Goal: Information Seeking & Learning: Learn about a topic

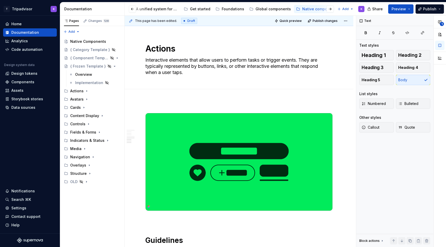
scroll to position [473, 0]
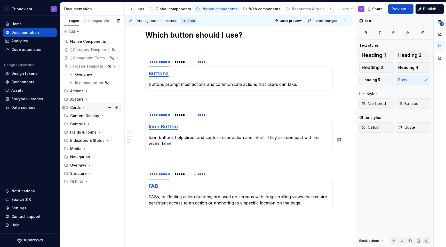
click at [83, 108] on icon "Page tree" at bounding box center [84, 107] width 4 height 4
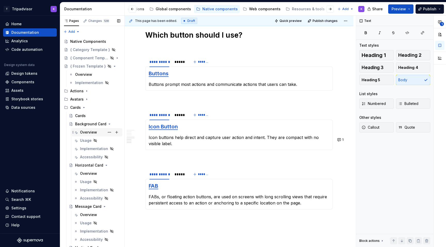
click at [87, 134] on div "Overview" at bounding box center [88, 132] width 17 height 5
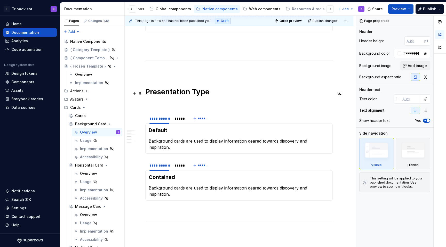
scroll to position [290, 0]
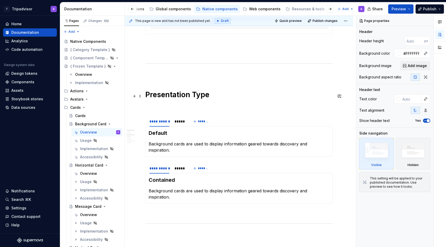
type textarea "*"
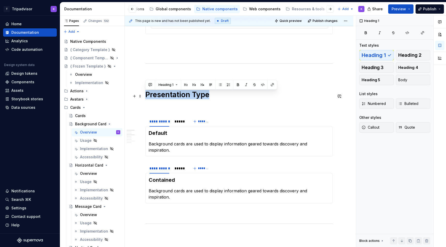
drag, startPoint x: 212, startPoint y: 99, endPoint x: 143, endPoint y: 99, distance: 68.9
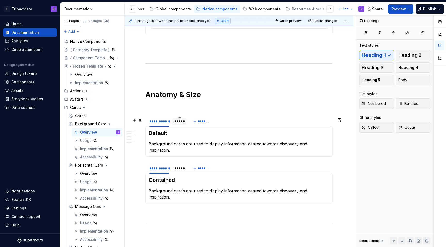
click at [179, 126] on div "*****" at bounding box center [179, 121] width 14 height 8
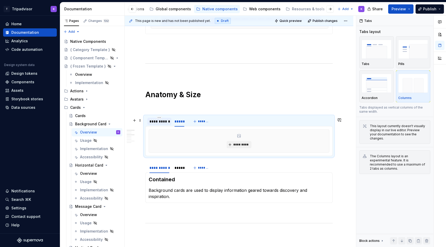
click at [160, 124] on div "**********" at bounding box center [159, 121] width 20 height 5
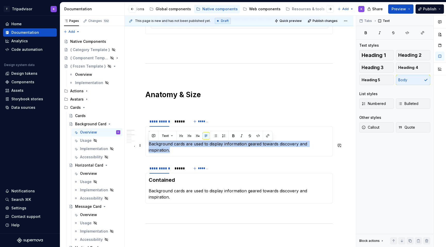
drag, startPoint x: 149, startPoint y: 145, endPoint x: 331, endPoint y: 145, distance: 181.6
click at [329, 145] on p "Background cards are used to display information geared towards discovery and i…" at bounding box center [239, 147] width 181 height 12
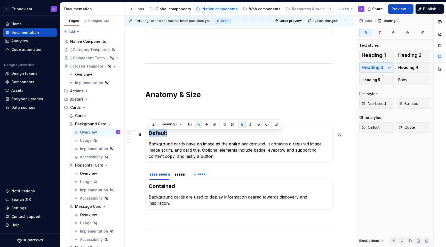
drag, startPoint x: 176, startPoint y: 134, endPoint x: 149, endPoint y: 134, distance: 27.6
click at [149, 134] on h3 "Default" at bounding box center [239, 132] width 181 height 7
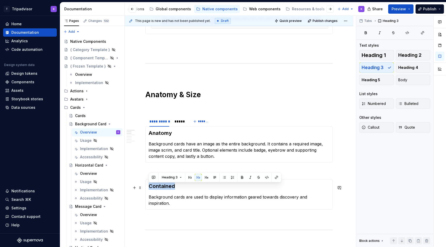
drag, startPoint x: 176, startPoint y: 189, endPoint x: 148, endPoint y: 187, distance: 28.1
click at [147, 188] on div "Contained Background cards are used to display information geared towards disco…" at bounding box center [238, 194] width 187 height 30
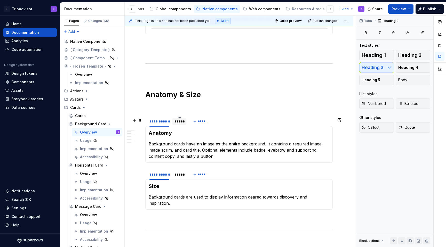
click at [177, 123] on div "*****" at bounding box center [179, 121] width 10 height 5
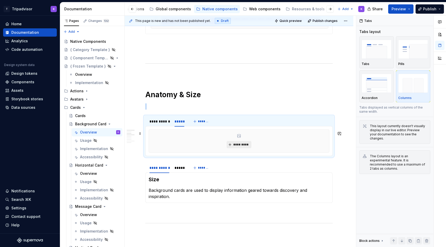
click at [231, 148] on button "*********" at bounding box center [238, 144] width 25 height 7
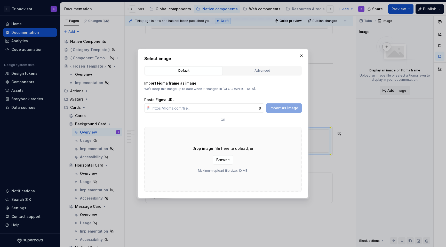
type textarea "*"
type input "https://www.figma.com/design/eWzZGbXTCMsZ0gwC1u1MU0/Altas-Native-Documentation?…"
click at [280, 108] on span "Import as image" at bounding box center [283, 107] width 29 height 5
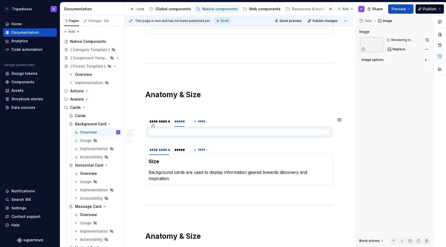
type textarea "*"
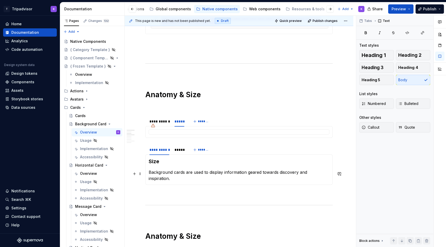
click at [214, 171] on p "Background cards are used to display information geared towards discovery and i…" at bounding box center [239, 175] width 181 height 12
click at [177, 152] on div "*****" at bounding box center [179, 149] width 10 height 5
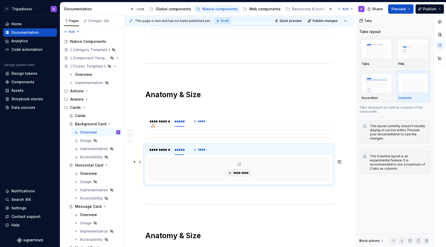
click at [200, 177] on div "*********" at bounding box center [239, 169] width 180 height 23
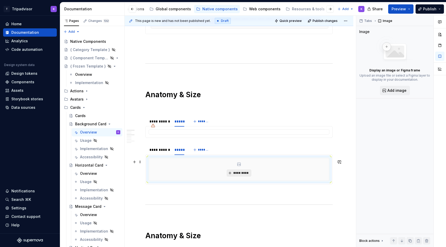
click at [235, 177] on button "*********" at bounding box center [238, 172] width 25 height 7
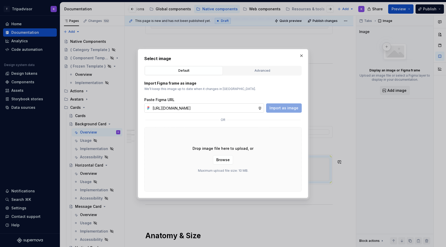
scroll to position [0, 135]
type input "https://www.figma.com/design/eWzZGbXTCMsZ0gwC1u1MU0/Altas-Native-Documentation?…"
click at [290, 109] on span "Import as image" at bounding box center [283, 107] width 29 height 5
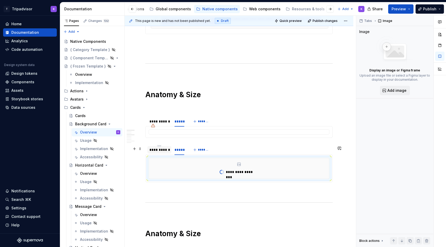
click at [166, 153] on div "**********" at bounding box center [159, 149] width 24 height 7
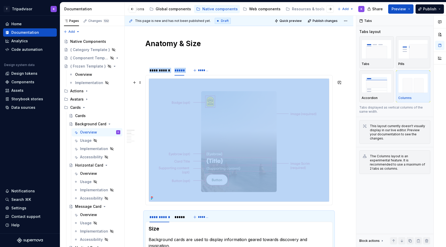
scroll to position [373, 0]
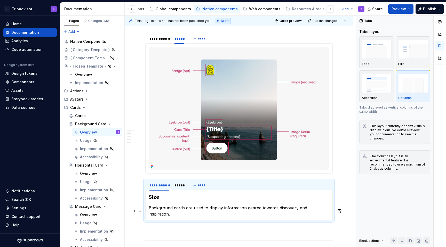
click at [172, 212] on p "Background cards are used to display information geared towards discovery and i…" at bounding box center [239, 211] width 181 height 12
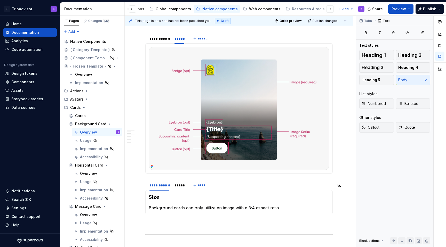
click at [176, 181] on section "**********" at bounding box center [238, 197] width 187 height 35
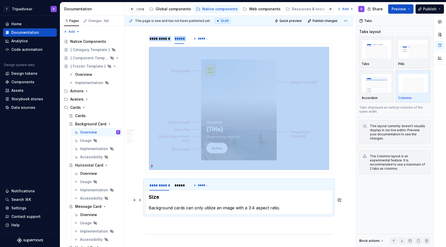
click at [139, 198] on span at bounding box center [140, 200] width 4 height 7
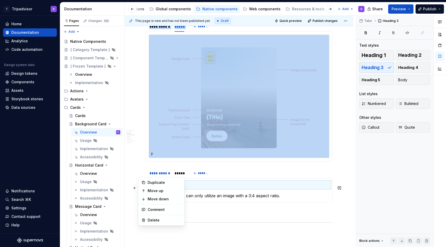
scroll to position [405, 0]
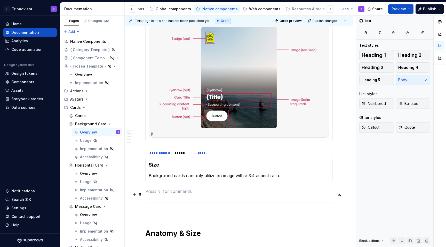
click at [215, 194] on p at bounding box center [238, 191] width 187 height 6
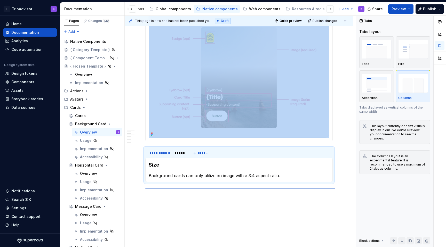
scroll to position [407, 0]
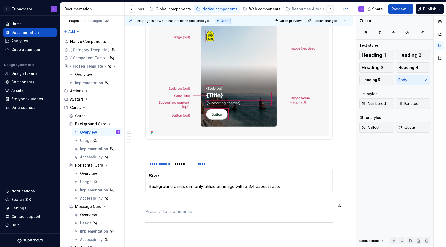
click at [156, 203] on p at bounding box center [238, 202] width 187 height 6
click at [167, 149] on p at bounding box center [238, 149] width 187 height 6
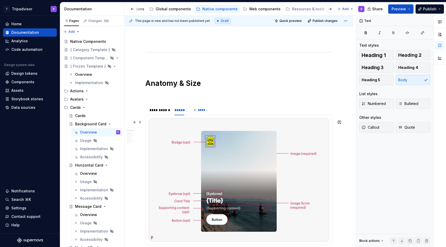
scroll to position [227, 0]
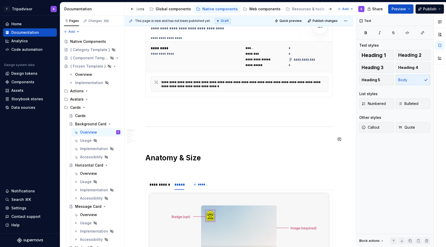
click at [167, 118] on p at bounding box center [238, 116] width 187 height 6
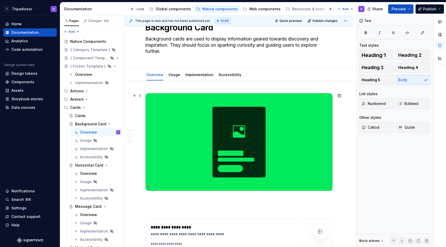
scroll to position [0, 0]
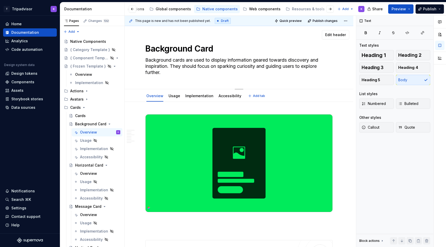
click at [166, 84] on div "Background Card Background cards are used to display information geared towards…" at bounding box center [238, 57] width 187 height 63
click at [163, 70] on textarea "Background cards are used to display information geared towards discovery and i…" at bounding box center [237, 66] width 187 height 21
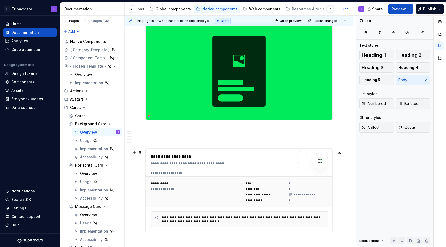
scroll to position [95, 0]
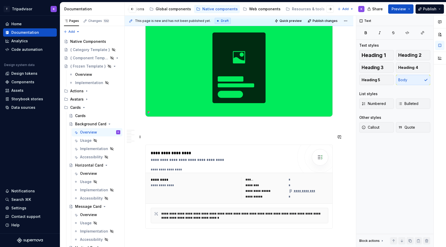
click at [190, 138] on p at bounding box center [238, 135] width 187 height 6
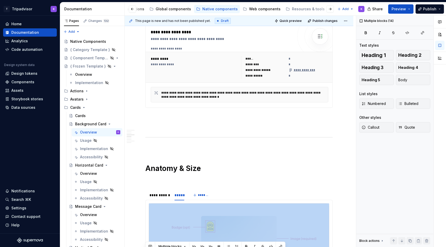
scroll to position [664, 0]
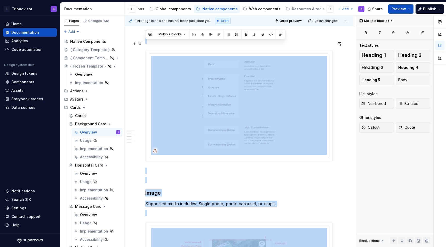
drag, startPoint x: 158, startPoint y: 84, endPoint x: 160, endPoint y: 43, distance: 41.3
click at [160, 43] on div "**********" at bounding box center [238, 96] width 187 height 1292
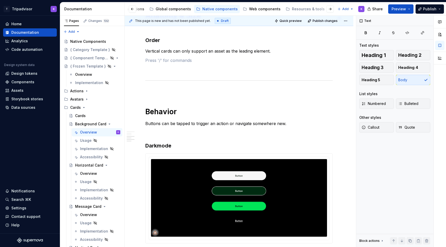
scroll to position [576, 0]
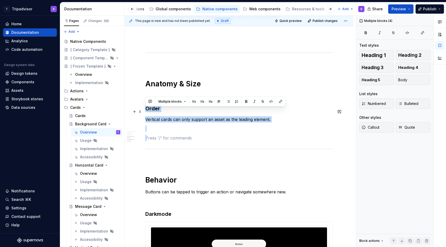
drag, startPoint x: 153, startPoint y: 140, endPoint x: 145, endPoint y: 111, distance: 30.1
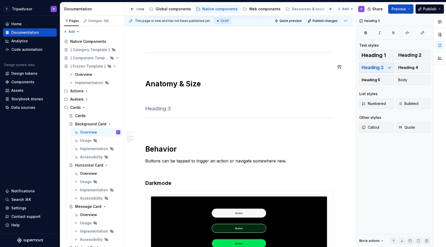
click at [150, 65] on p at bounding box center [238, 64] width 187 height 6
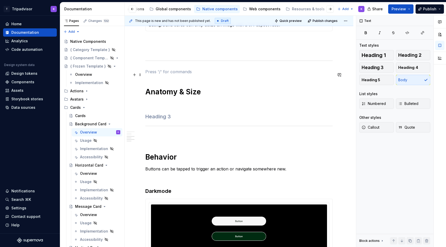
scroll to position [559, 0]
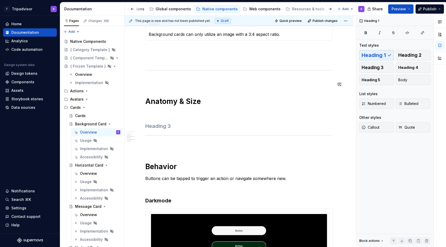
click at [153, 60] on p at bounding box center [238, 59] width 187 height 6
click at [154, 52] on p at bounding box center [238, 50] width 187 height 6
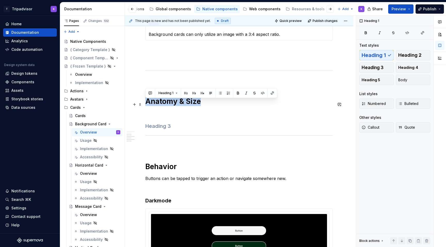
drag, startPoint x: 200, startPoint y: 103, endPoint x: 145, endPoint y: 103, distance: 55.2
click at [145, 103] on h1 "Anatomy & Size" at bounding box center [238, 101] width 187 height 9
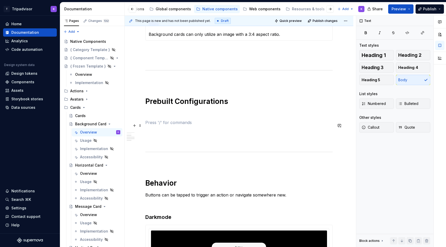
click at [153, 126] on p at bounding box center [238, 122] width 187 height 6
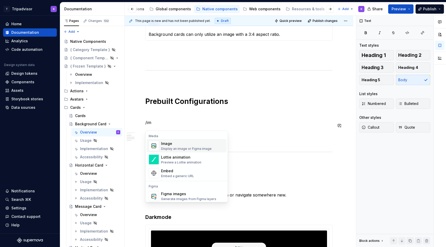
click at [198, 147] on div "Display an image or Figma image" at bounding box center [186, 149] width 51 height 4
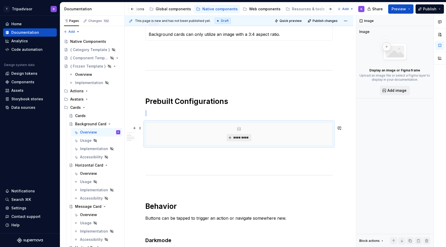
type textarea "*"
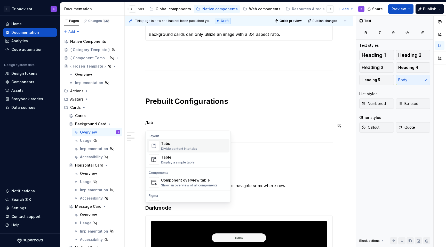
click at [166, 148] on div "Divide content into tabs" at bounding box center [179, 149] width 36 height 4
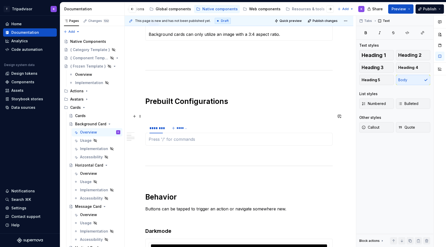
click at [156, 116] on p at bounding box center [238, 113] width 187 height 6
click at [155, 128] on div "********" at bounding box center [155, 128] width 13 height 5
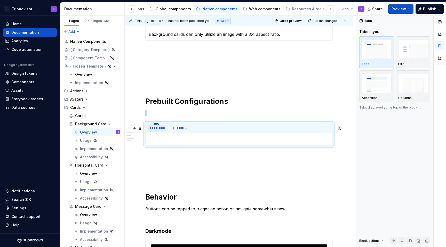
click at [157, 127] on html "T Tripadvisor K Home Documentation Analytics Code automation Design system data…" at bounding box center [223, 123] width 446 height 247
click at [163, 134] on div "Edit name" at bounding box center [180, 134] width 34 height 5
type input "******"
click at [182, 130] on span "*******" at bounding box center [180, 128] width 12 height 4
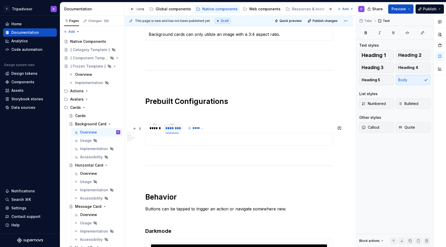
click at [173, 131] on div "********" at bounding box center [171, 128] width 13 height 5
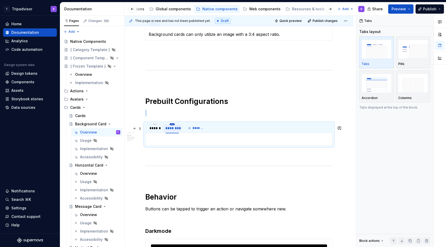
click at [173, 127] on html "T Tripadvisor K Home Documentation Analytics Code automation Design system data…" at bounding box center [223, 123] width 446 height 247
click at [181, 136] on div "Edit name" at bounding box center [196, 134] width 34 height 5
type input "******"
click at [191, 137] on div at bounding box center [238, 139] width 187 height 13
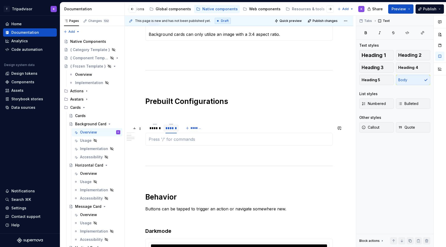
click at [165, 129] on div "******" at bounding box center [170, 128] width 11 height 5
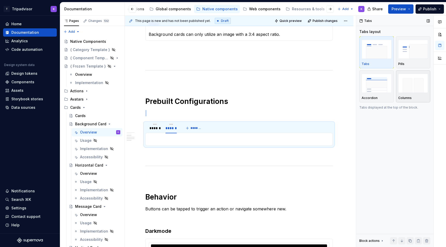
click at [406, 94] on div "Columns" at bounding box center [413, 86] width 30 height 27
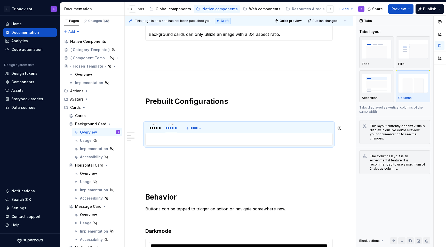
click at [216, 157] on p at bounding box center [238, 155] width 187 height 6
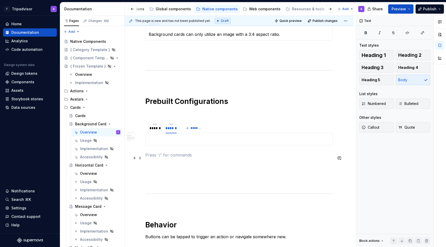
click at [207, 157] on p at bounding box center [238, 155] width 187 height 6
click at [141, 128] on span at bounding box center [140, 128] width 4 height 7
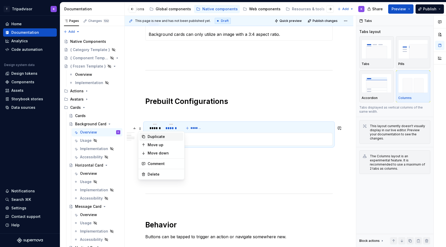
click at [155, 137] on div "Duplicate" at bounding box center [165, 136] width 34 height 5
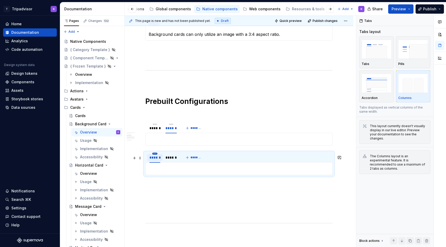
click at [155, 158] on html "T Tripadvisor K Home Documentation Analytics Code automation Design system data…" at bounding box center [223, 123] width 446 height 247
click at [169, 167] on div "Edit name" at bounding box center [179, 164] width 34 height 5
click at [159, 159] on input "******" at bounding box center [154, 157] width 15 height 9
type input "******"
click at [174, 156] on html "T Tripadvisor K Home Documentation Analytics Code automation Design system data…" at bounding box center [223, 123] width 446 height 247
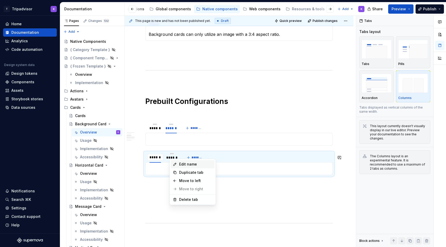
click at [181, 164] on div "Edit name" at bounding box center [196, 164] width 34 height 5
click at [177, 161] on input "******" at bounding box center [172, 157] width 16 height 9
type input "******"
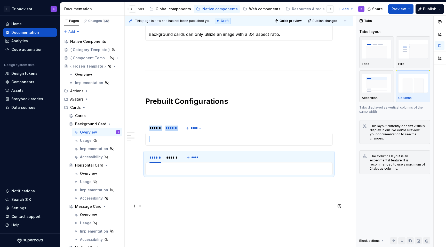
click at [169, 205] on p at bounding box center [238, 203] width 187 height 6
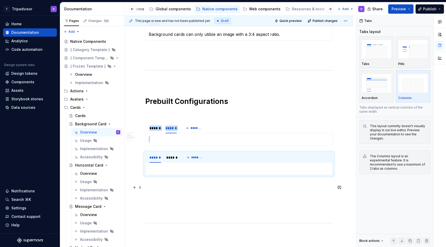
click at [178, 205] on p at bounding box center [238, 203] width 187 height 6
click at [173, 166] on div at bounding box center [238, 168] width 187 height 13
click at [173, 161] on div "******" at bounding box center [172, 157] width 16 height 7
click at [154, 132] on div "******" at bounding box center [154, 128] width 15 height 7
click at [158, 142] on p at bounding box center [239, 139] width 181 height 6
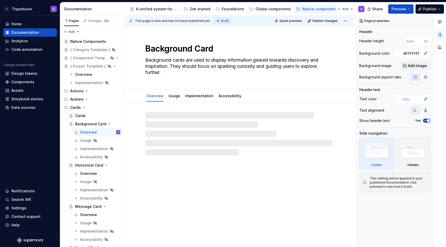
type textarea "*"
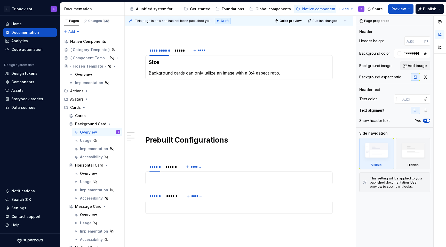
scroll to position [464, 0]
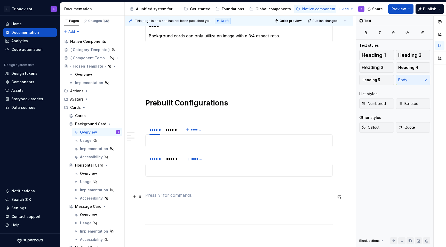
click at [164, 195] on p at bounding box center [238, 195] width 187 height 6
click at [173, 144] on p at bounding box center [239, 141] width 181 height 6
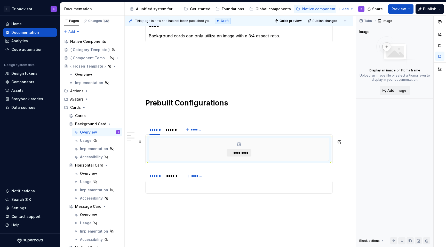
click at [237, 157] on button "*********" at bounding box center [238, 152] width 25 height 7
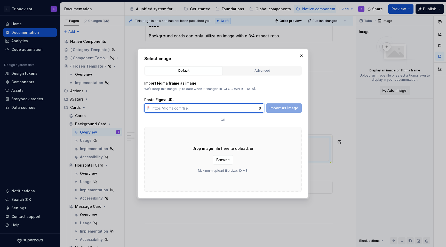
type textarea "*"
paste input "https://www.figma.com/design/eWzZGbXTCMsZ0gwC1u1MU0/Altas-Native-Documentation?…"
type input "https://www.figma.com/design/eWzZGbXTCMsZ0gwC1u1MU0/Altas-Native-Documentation?…"
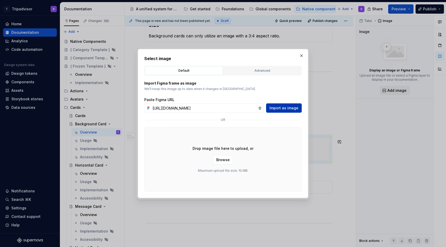
click at [277, 108] on span "Import as image" at bounding box center [283, 107] width 29 height 5
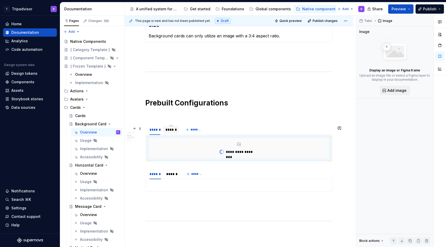
click at [171, 132] on div "******" at bounding box center [170, 129] width 11 height 5
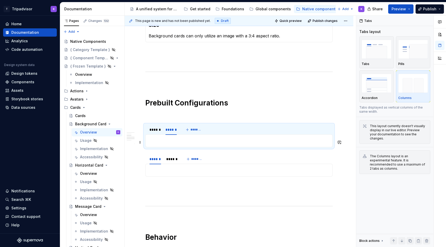
click at [193, 144] on p at bounding box center [239, 141] width 181 height 6
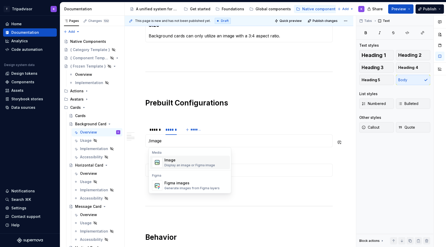
click at [194, 161] on div "Image" at bounding box center [189, 160] width 51 height 5
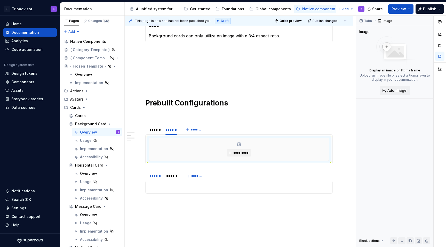
type textarea "*"
click at [240, 152] on span "*********" at bounding box center [241, 153] width 16 height 4
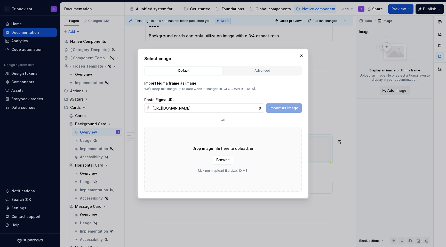
scroll to position [0, 135]
type input "https://www.figma.com/design/eWzZGbXTCMsZ0gwC1u1MU0/Altas-Native-Documentation?…"
click at [278, 105] on span "Import as image" at bounding box center [283, 107] width 29 height 5
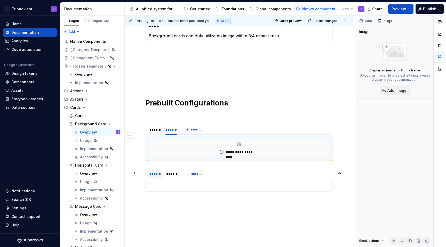
click at [157, 178] on div "******" at bounding box center [155, 173] width 16 height 7
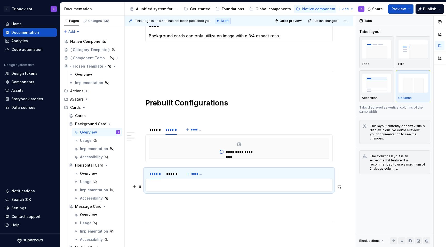
click at [161, 188] on p at bounding box center [239, 185] width 181 height 6
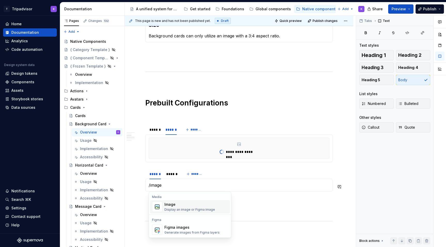
click at [172, 208] on div "Display an image or Figma image" at bounding box center [189, 210] width 51 height 4
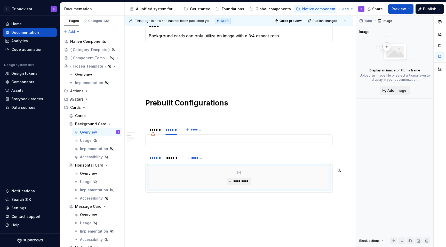
type textarea "*"
click at [238, 181] on span "*********" at bounding box center [241, 181] width 16 height 4
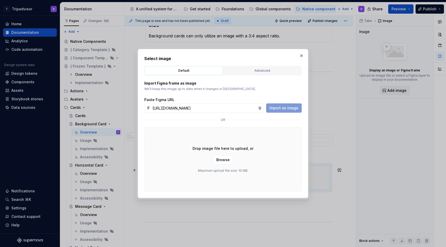
scroll to position [0, 135]
type input "https://www.figma.com/design/eWzZGbXTCMsZ0gwC1u1MU0/Altas-Native-Documentation?…"
click at [284, 107] on span "Import as image" at bounding box center [283, 107] width 29 height 5
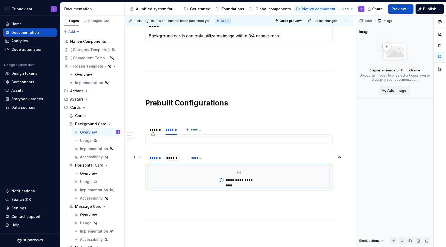
click at [171, 161] on div "******" at bounding box center [172, 158] width 12 height 5
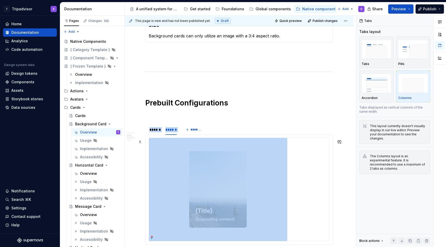
scroll to position [542, 0]
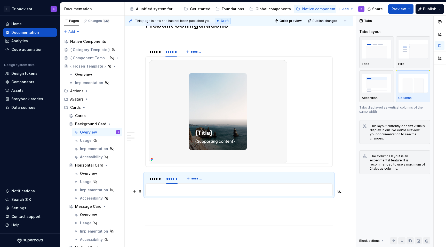
click at [174, 192] on p at bounding box center [239, 190] width 181 height 6
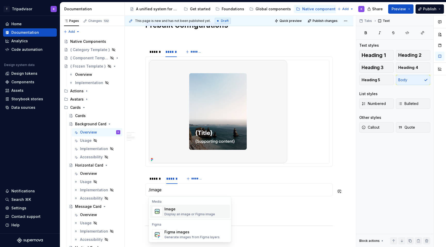
click at [183, 212] on div "Image Display an image or Figma image" at bounding box center [189, 212] width 51 height 10
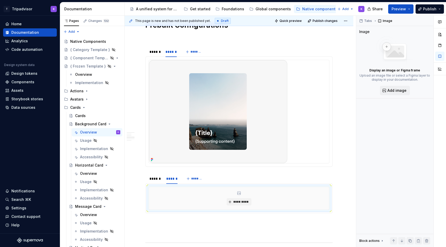
type textarea "*"
click at [237, 203] on span "*********" at bounding box center [241, 202] width 16 height 4
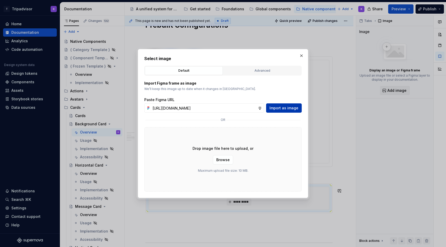
scroll to position [0, 135]
type input "https://www.figma.com/design/eWzZGbXTCMsZ0gwC1u1MU0/Altas-Native-Documentation?…"
click at [283, 106] on span "Import as image" at bounding box center [283, 107] width 29 height 5
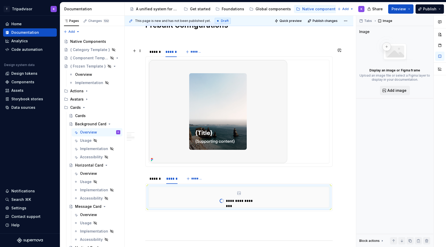
click at [156, 54] on div "******" at bounding box center [154, 51] width 11 height 5
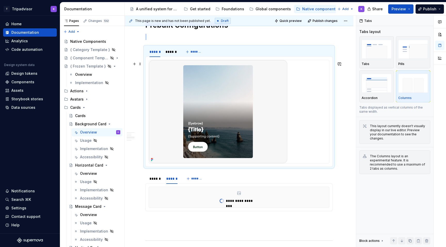
click at [227, 136] on img at bounding box center [218, 111] width 138 height 103
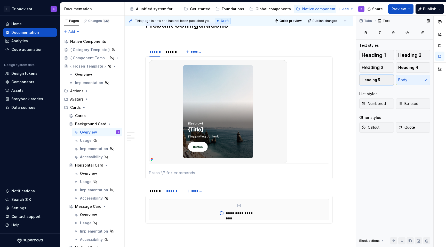
click at [386, 79] on button "Heading 5" at bounding box center [376, 80] width 35 height 10
click at [282, 175] on h5 at bounding box center [239, 172] width 181 height 5
click at [169, 54] on div "******" at bounding box center [170, 51] width 11 height 5
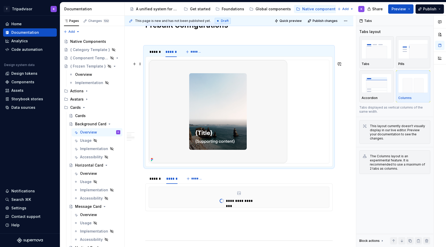
click at [292, 134] on div at bounding box center [239, 111] width 180 height 103
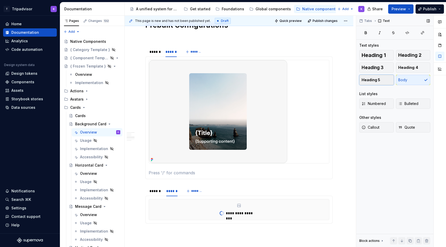
click at [381, 83] on button "Heading 5" at bounding box center [376, 80] width 35 height 10
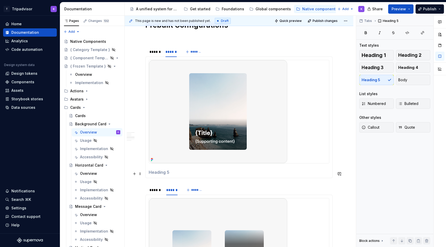
click at [269, 174] on h5 at bounding box center [239, 172] width 181 height 5
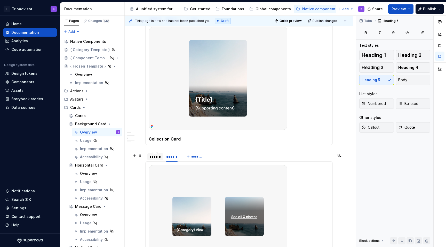
click at [158, 157] on div "******" at bounding box center [155, 156] width 12 height 5
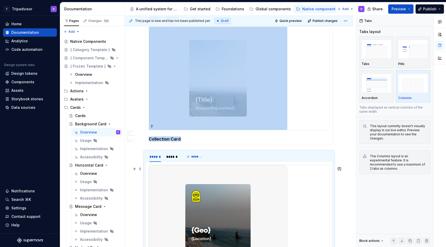
scroll to position [650, 0]
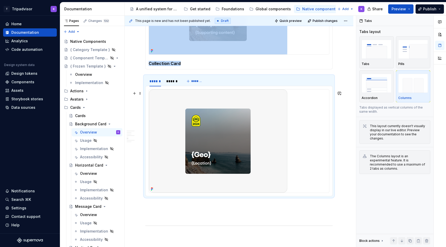
click at [215, 135] on img at bounding box center [218, 140] width 138 height 103
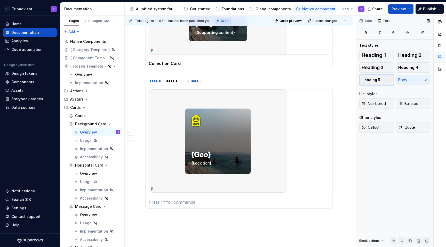
click at [381, 81] on button "Heading 5" at bounding box center [376, 80] width 35 height 10
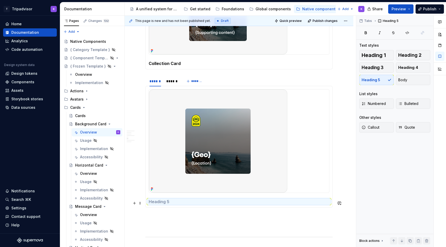
click at [289, 204] on h5 at bounding box center [239, 201] width 181 height 5
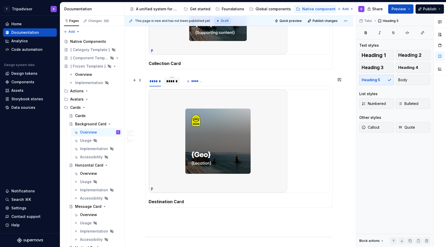
click at [169, 85] on div "******" at bounding box center [172, 81] width 16 height 7
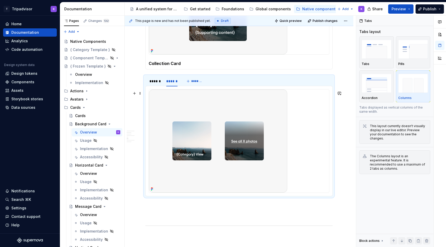
click at [258, 164] on img at bounding box center [218, 140] width 138 height 103
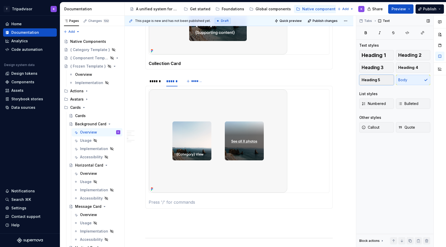
click at [381, 79] on button "Heading 5" at bounding box center [376, 80] width 35 height 10
click at [309, 199] on section-item-column at bounding box center [239, 146] width 181 height 115
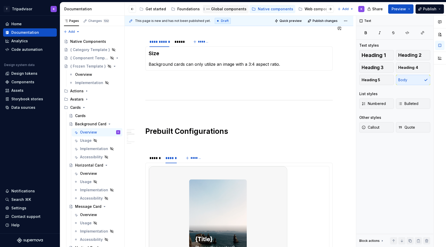
scroll to position [0, 58]
click at [296, 11] on div "Web components" at bounding box center [306, 8] width 31 height 5
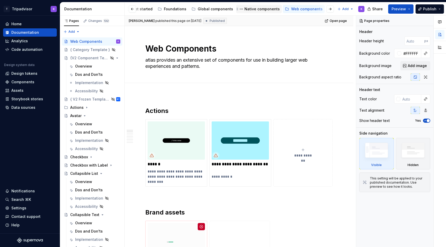
click at [259, 11] on div "Native components" at bounding box center [261, 8] width 35 height 5
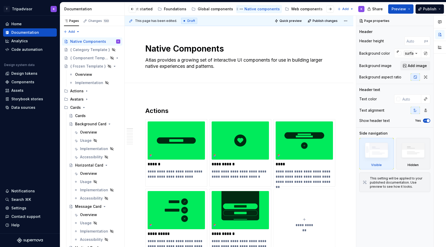
type textarea "*"
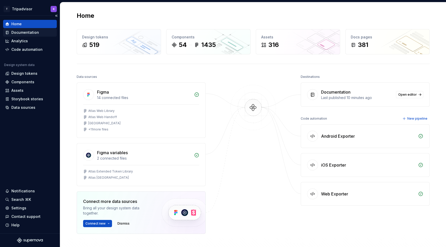
click at [28, 30] on div "Documentation" at bounding box center [25, 32] width 28 height 5
click at [35, 33] on div "Documentation" at bounding box center [25, 32] width 28 height 5
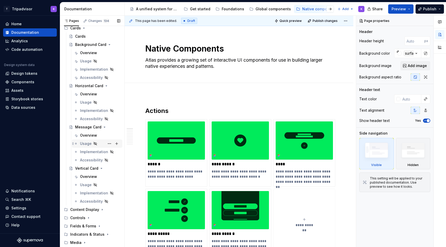
scroll to position [68, 0]
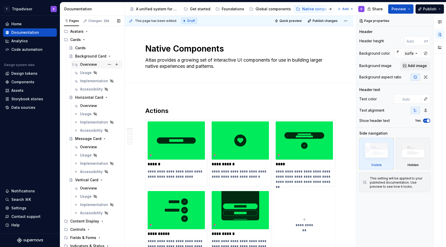
click at [89, 62] on div "Overview" at bounding box center [88, 64] width 17 height 5
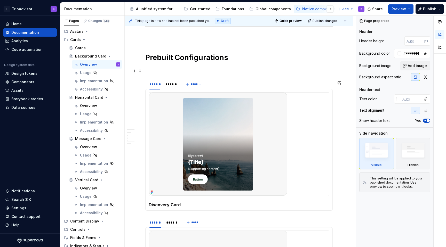
scroll to position [506, 0]
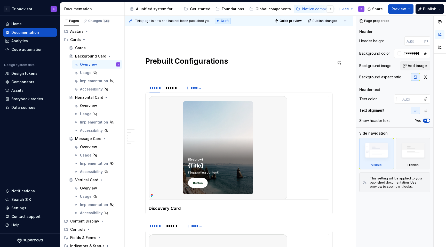
click at [185, 75] on p at bounding box center [238, 73] width 187 height 6
type textarea "*"
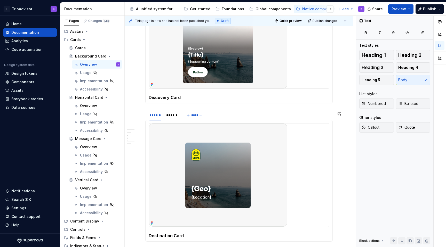
scroll to position [698, 0]
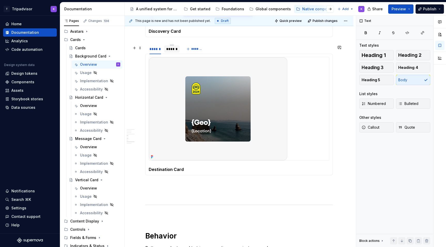
click at [171, 52] on div "******" at bounding box center [172, 48] width 12 height 5
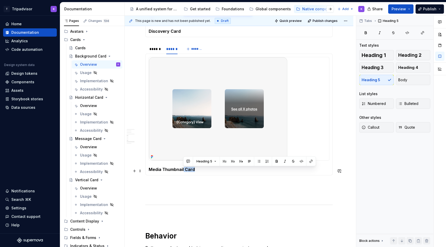
drag, startPoint x: 183, startPoint y: 172, endPoint x: 205, endPoint y: 172, distance: 22.4
click at [205, 172] on h5 "Media Thumbnail Card" at bounding box center [239, 169] width 181 height 5
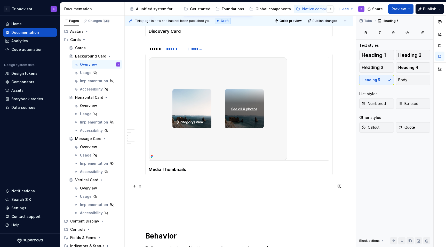
click at [195, 188] on p at bounding box center [238, 185] width 187 height 6
click at [194, 196] on p at bounding box center [238, 194] width 187 height 6
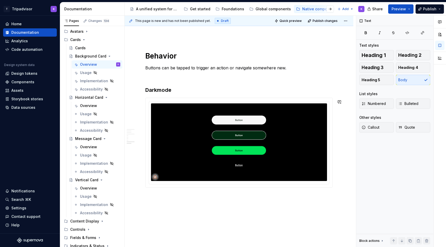
scroll to position [871, 0]
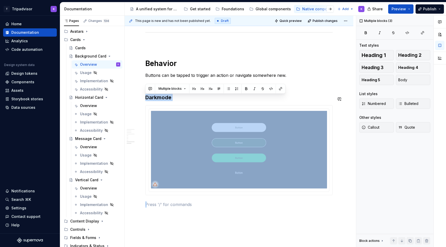
drag, startPoint x: 185, startPoint y: 203, endPoint x: 143, endPoint y: 94, distance: 116.9
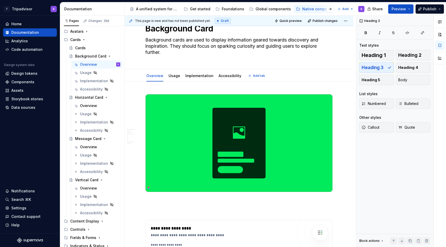
scroll to position [0, 0]
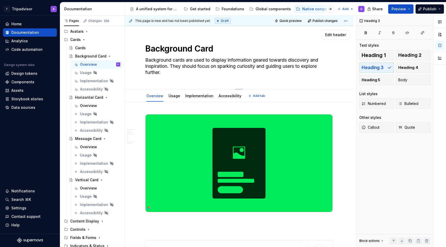
click at [163, 71] on textarea "Background cards are used to display information geared towards discovery and i…" at bounding box center [237, 66] width 187 height 21
click at [330, 8] on button "button" at bounding box center [329, 8] width 7 height 7
click at [154, 10] on div "Web components" at bounding box center [154, 8] width 31 height 5
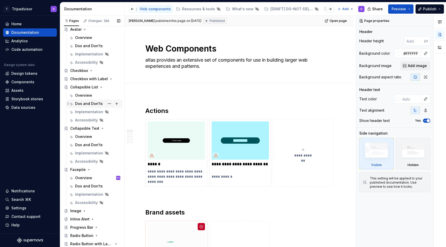
scroll to position [235, 0]
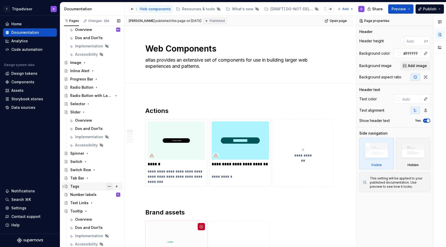
click at [110, 186] on button "Page tree" at bounding box center [109, 186] width 7 height 7
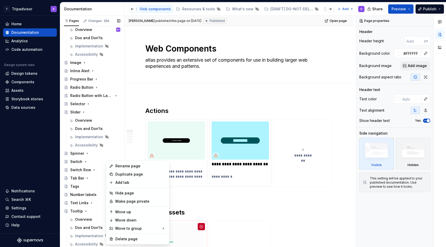
click at [79, 187] on div "Pages Changes 134 Add Accessibility guide for tree Page tree. Navigate the tree…" at bounding box center [92, 133] width 64 height 234
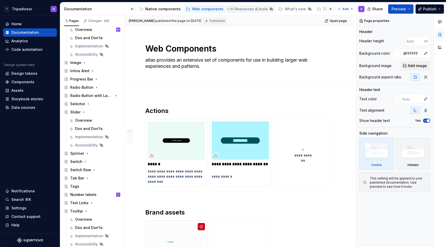
scroll to position [0, 152]
click at [166, 10] on div "Native components" at bounding box center [167, 8] width 35 height 5
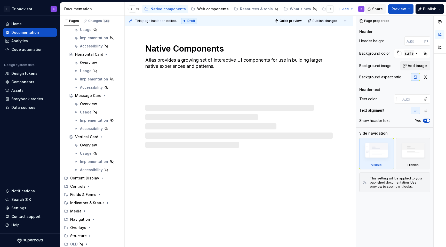
scroll to position [111, 0]
click at [403, 11] on span "Preview" at bounding box center [398, 8] width 14 height 5
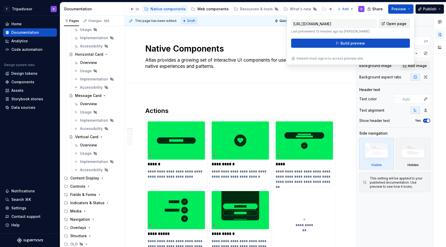
click at [390, 24] on span "Open page" at bounding box center [396, 23] width 20 height 5
click at [342, 46] on button "Build preview" at bounding box center [350, 43] width 119 height 9
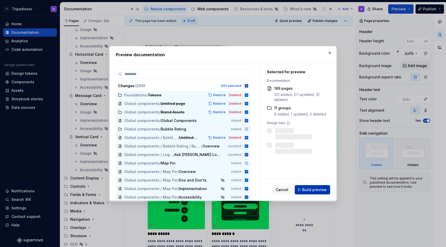
click at [311, 187] on button "Build preview" at bounding box center [312, 189] width 35 height 9
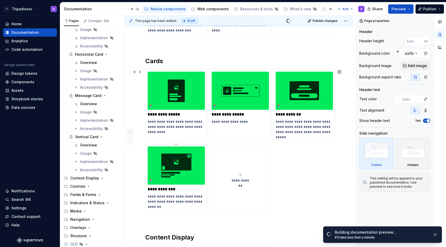
scroll to position [323, 0]
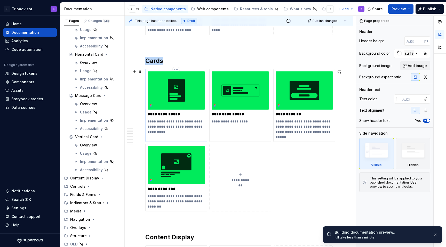
click at [185, 111] on div "**********" at bounding box center [176, 102] width 57 height 63
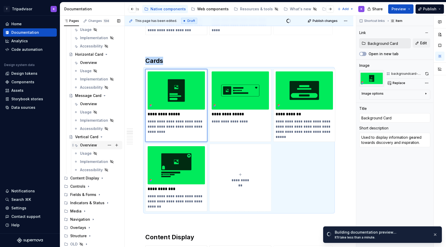
click at [95, 145] on div "Overview" at bounding box center [88, 145] width 17 height 5
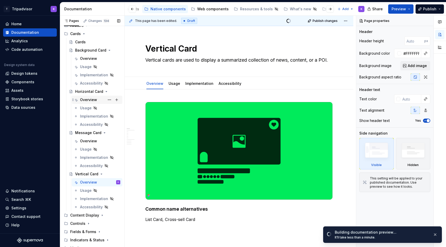
scroll to position [66, 0]
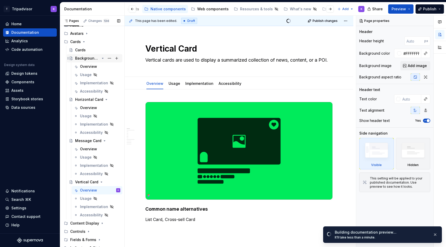
click at [87, 60] on div "Background Card" at bounding box center [87, 58] width 25 height 5
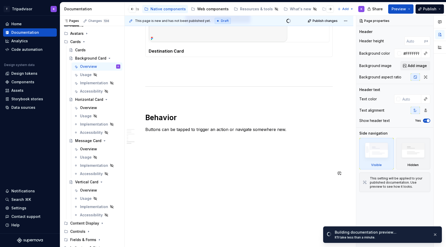
scroll to position [817, 0]
type textarea "*"
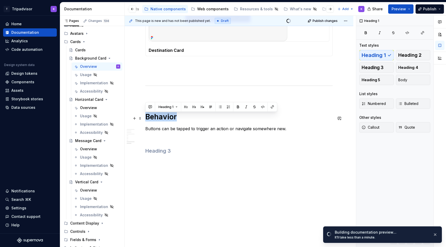
drag, startPoint x: 176, startPoint y: 118, endPoint x: 145, endPoint y: 118, distance: 31.5
click at [145, 118] on h1 "Behavior" at bounding box center [238, 116] width 187 height 9
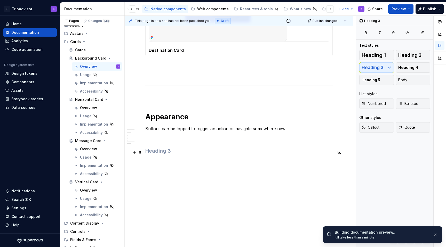
click at [232, 154] on h3 at bounding box center [238, 150] width 187 height 7
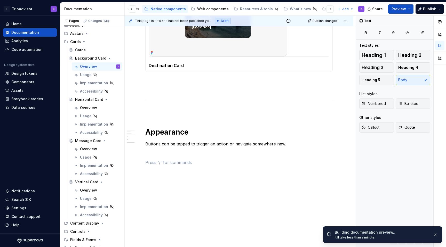
scroll to position [811, 0]
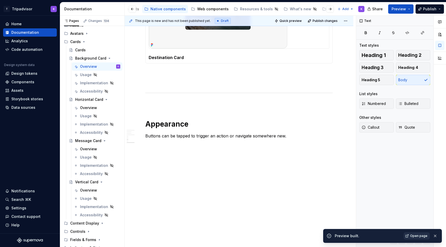
click at [424, 236] on span "Open page" at bounding box center [418, 236] width 17 height 4
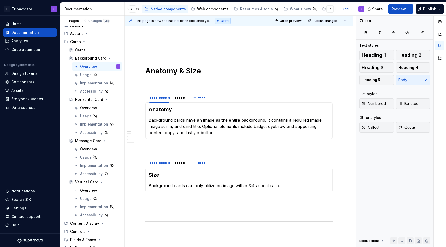
scroll to position [368, 0]
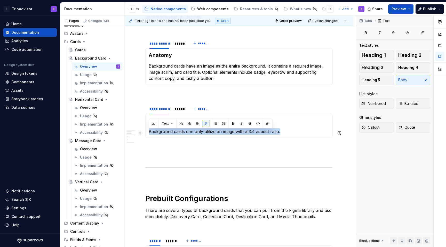
drag, startPoint x: 280, startPoint y: 133, endPoint x: 149, endPoint y: 133, distance: 130.8
click at [149, 133] on p "Background cards can only utilize an image with a 3:4 aspect ratio." at bounding box center [239, 131] width 181 height 6
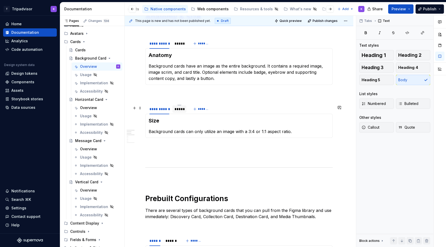
click at [176, 113] on div "*****" at bounding box center [179, 108] width 14 height 7
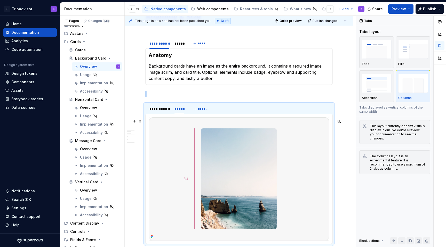
click at [270, 141] on img at bounding box center [239, 178] width 180 height 123
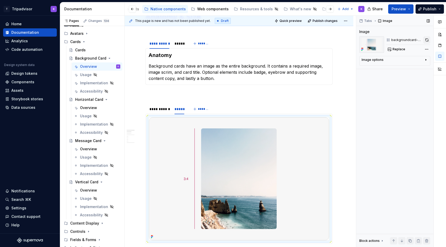
click at [427, 40] on button "button" at bounding box center [426, 39] width 7 height 7
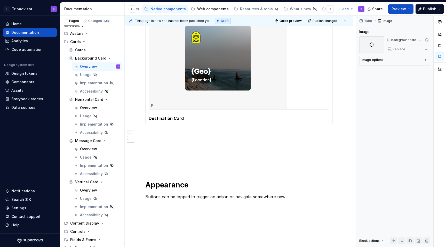
scroll to position [919, 0]
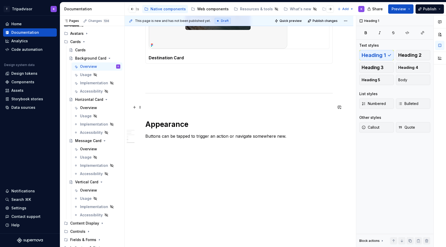
click at [205, 106] on p at bounding box center [238, 104] width 187 height 6
click at [193, 156] on p at bounding box center [238, 155] width 187 height 6
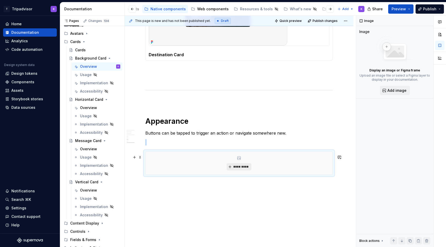
click at [246, 169] on span "*********" at bounding box center [241, 167] width 16 height 4
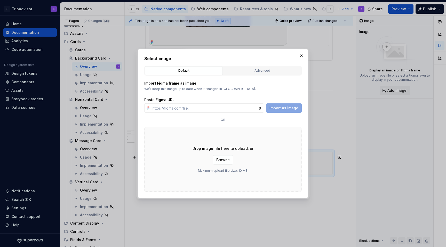
type textarea "*"
type input "https://www.figma.com/design/eWzZGbXTCMsZ0gwC1u1MU0/Altas-Native-Documentation?…"
click at [280, 108] on span "Import as image" at bounding box center [283, 107] width 29 height 5
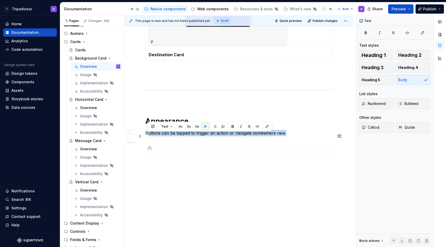
drag, startPoint x: 286, startPoint y: 137, endPoint x: 150, endPoint y: 138, distance: 136.2
click at [150, 136] on p "Buttons can be tapped to trigger an action or navigate somewhere new." at bounding box center [238, 133] width 187 height 6
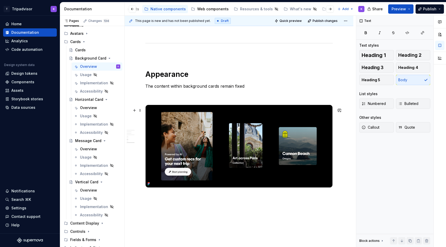
scroll to position [966, 0]
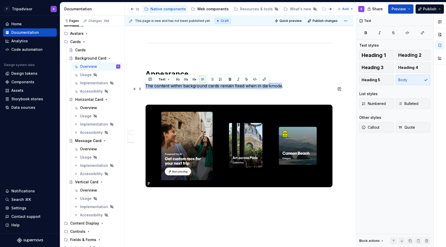
drag, startPoint x: 280, startPoint y: 89, endPoint x: 146, endPoint y: 89, distance: 134.4
click at [146, 89] on p "The content within background cards remain fixed when in darkmode." at bounding box center [238, 86] width 187 height 6
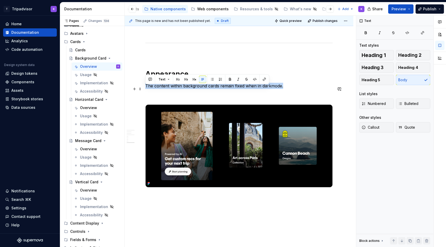
drag, startPoint x: 283, startPoint y: 88, endPoint x: 145, endPoint y: 94, distance: 138.6
copy p "The content within background cards remain fixed when in darkmode."
drag, startPoint x: 283, startPoint y: 88, endPoint x: 145, endPoint y: 87, distance: 138.8
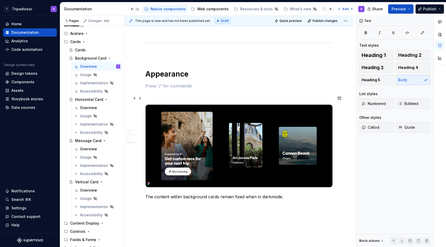
click at [154, 98] on p at bounding box center [238, 95] width 187 height 6
click at [386, 69] on button "Heading 3" at bounding box center [376, 67] width 35 height 10
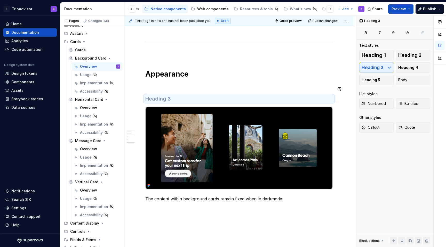
click at [312, 102] on h3 at bounding box center [238, 98] width 187 height 7
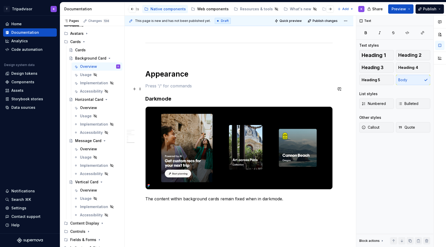
click at [195, 87] on p at bounding box center [238, 86] width 187 height 6
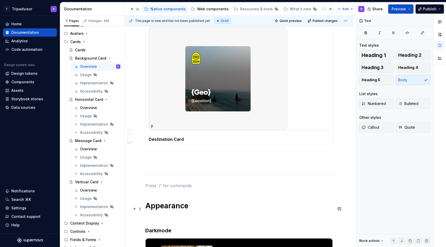
scroll to position [832, 0]
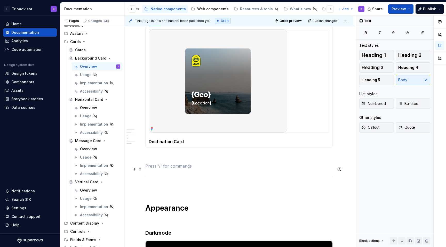
click at [183, 169] on p at bounding box center [238, 166] width 187 height 6
click at [182, 158] on p at bounding box center [238, 157] width 187 height 6
click at [179, 190] on p at bounding box center [238, 188] width 187 height 6
click at [176, 223] on p at bounding box center [238, 220] width 187 height 6
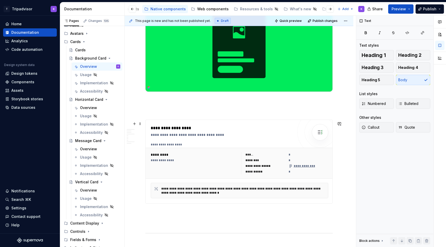
scroll to position [123, 0]
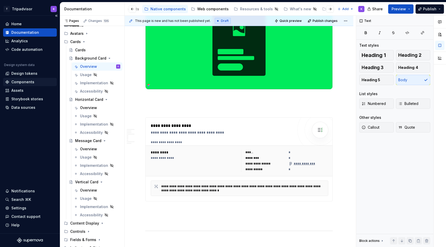
click at [14, 81] on div "Components" at bounding box center [22, 81] width 23 height 5
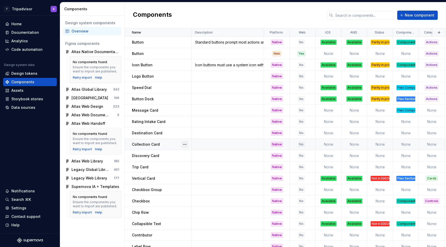
click at [184, 145] on button "button" at bounding box center [184, 144] width 7 height 7
click at [193, 168] on div "Delete component" at bounding box center [208, 165] width 53 height 8
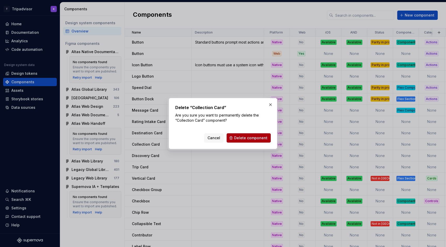
click at [241, 140] on span "Delete component" at bounding box center [250, 137] width 33 height 5
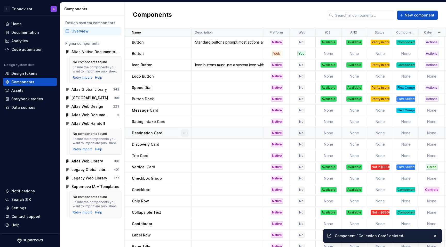
click at [185, 132] on button "button" at bounding box center [184, 132] width 7 height 7
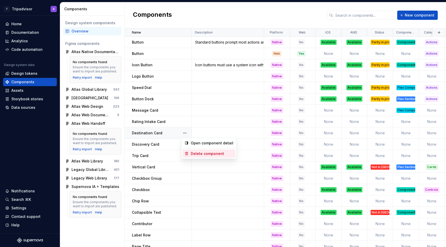
click at [202, 153] on div "Delete component" at bounding box center [212, 153] width 43 height 5
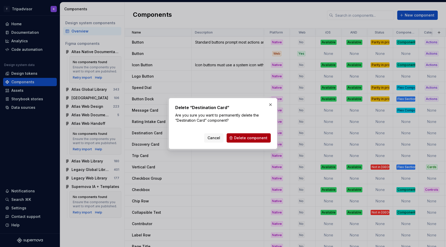
click at [255, 138] on span "Delete component" at bounding box center [250, 137] width 33 height 5
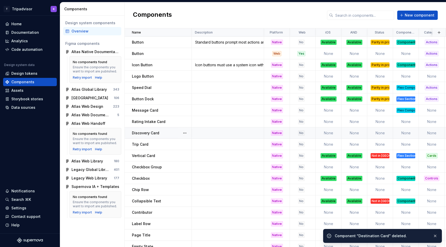
click at [298, 135] on div "No" at bounding box center [301, 133] width 6 height 5
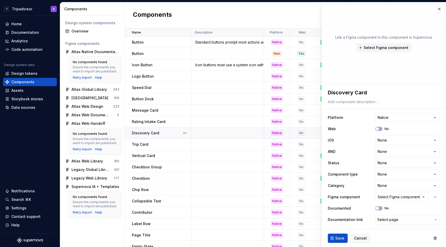
type textarea "*"
click at [388, 143] on html "T Tripadvisor K Home Documentation Analytics Code automation Design system data…" at bounding box center [223, 123] width 446 height 247
select select "**********"
type textarea "*"
click at [386, 153] on html "T Tripadvisor K Home Documentation Analytics Code automation Design system data…" at bounding box center [223, 123] width 446 height 247
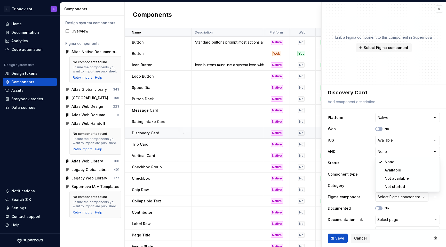
select select "**********"
type textarea "*"
click at [384, 164] on html "T Tripadvisor K Home Documentation Analytics Code automation Design system data…" at bounding box center [223, 123] width 446 height 247
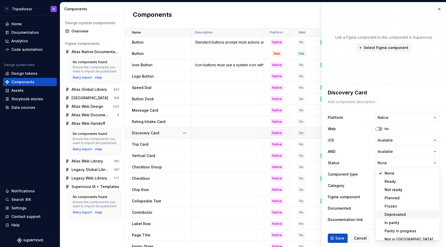
scroll to position [4, 0]
select select "**********"
type textarea "*"
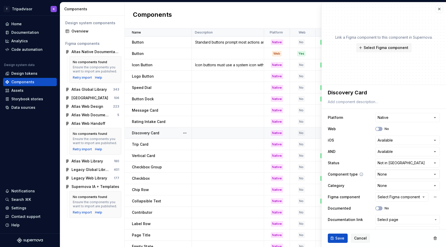
click at [388, 175] on html "T Tripadvisor K Home Documentation Analytics Code automation Design system data…" at bounding box center [223, 123] width 446 height 247
select select "**********"
type textarea "*"
click at [386, 186] on html "T Tripadvisor K Home Documentation Analytics Code automation Design system data…" at bounding box center [223, 123] width 446 height 247
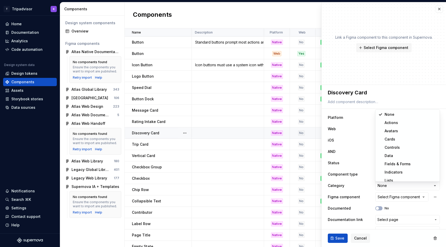
select select "**********"
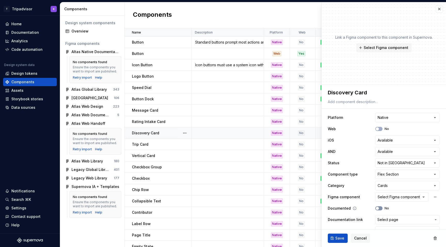
click at [379, 207] on icon "button" at bounding box center [377, 208] width 4 height 3
type textarea "*"
click at [388, 198] on div "Select Figma component" at bounding box center [398, 196] width 42 height 5
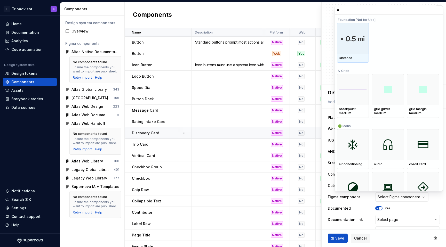
type input "***"
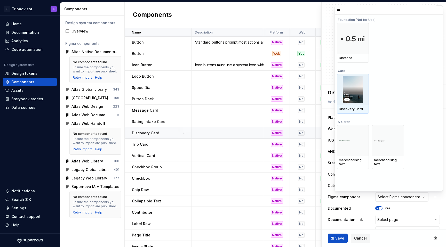
click at [355, 100] on img at bounding box center [353, 89] width 20 height 27
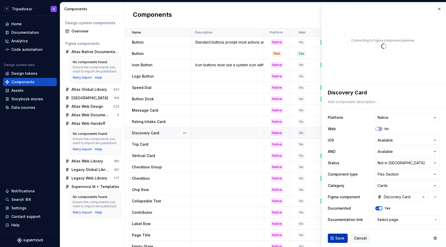
click at [338, 238] on span "Save" at bounding box center [339, 238] width 9 height 5
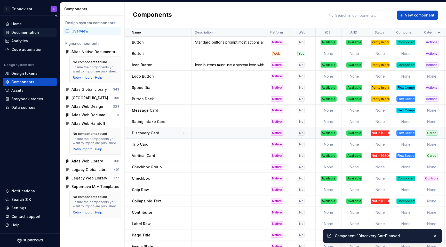
click at [29, 32] on div "Documentation" at bounding box center [25, 32] width 28 height 5
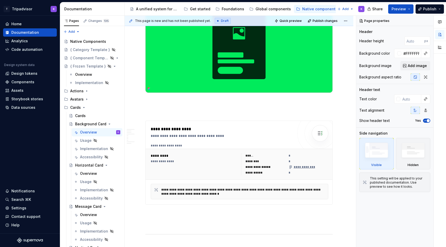
scroll to position [177, 0]
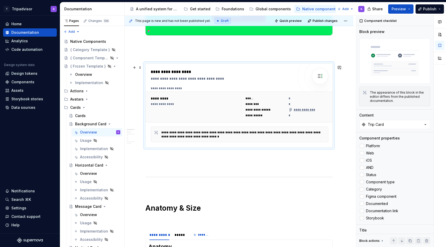
click at [213, 114] on div "**********" at bounding box center [194, 107] width 87 height 22
click at [379, 123] on div "Trip Card" at bounding box center [376, 124] width 16 height 5
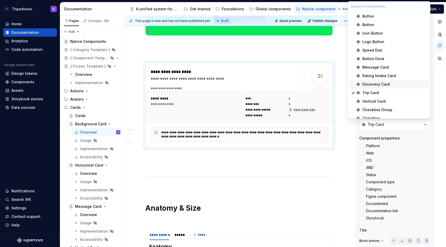
click at [387, 84] on div "Discovery Card" at bounding box center [375, 84] width 27 height 5
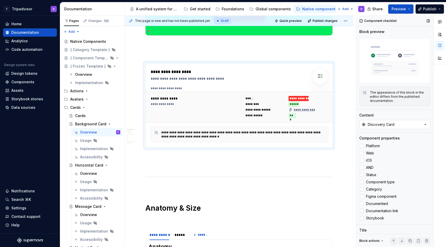
click at [385, 124] on div "Discovery Card" at bounding box center [381, 124] width 27 height 5
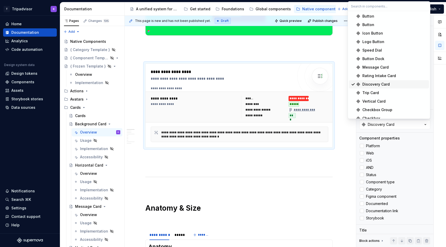
click at [384, 83] on div "Discovery Card" at bounding box center [375, 84] width 27 height 5
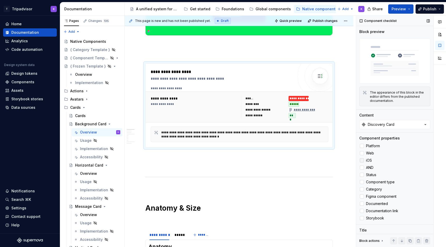
click at [361, 159] on div at bounding box center [362, 160] width 4 height 4
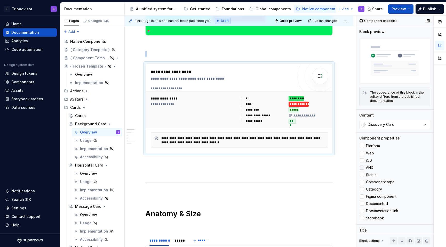
click at [361, 166] on div at bounding box center [362, 168] width 4 height 4
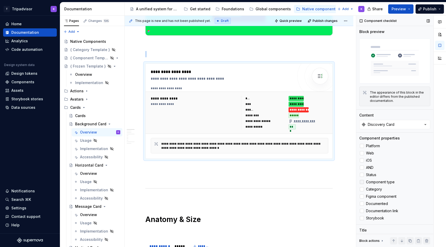
click at [362, 183] on div at bounding box center [362, 182] width 4 height 4
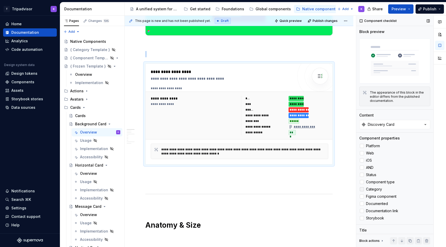
click at [362, 189] on icon at bounding box center [362, 189] width 0 height 0
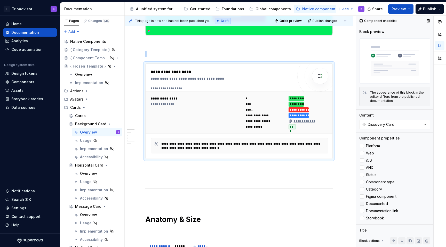
click at [362, 204] on icon at bounding box center [362, 204] width 0 height 0
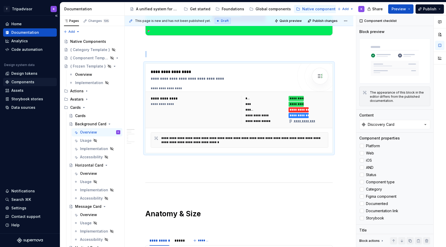
click at [34, 80] on div "Components" at bounding box center [30, 81] width 50 height 5
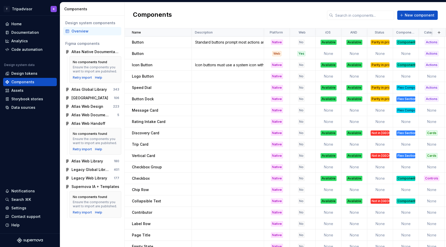
click at [97, 32] on div "Overview" at bounding box center [95, 31] width 48 height 5
click at [211, 134] on td at bounding box center [228, 132] width 72 height 11
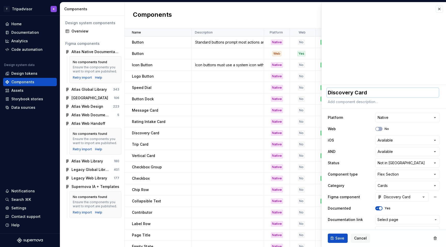
click at [353, 93] on textarea "Discovery Card" at bounding box center [383, 92] width 112 height 9
type textarea "*"
type textarea "B Card"
type textarea "*"
type textarea "Ba Card"
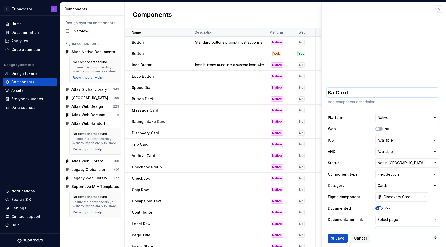
type textarea "*"
type textarea "Bac Card"
type textarea "*"
type textarea "Back Card"
type textarea "*"
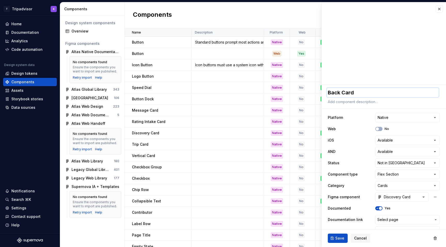
type textarea "Backg Card"
type textarea "*"
type textarea "Backgr Card"
type textarea "*"
type textarea "Backgro Card"
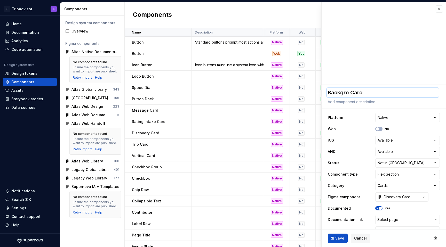
type textarea "*"
type textarea "Backgrou Card"
type textarea "*"
type textarea "Backgroun Card"
type textarea "*"
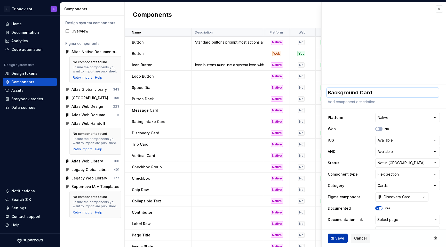
type textarea "Background Card"
click at [338, 235] on button "Save" at bounding box center [338, 238] width 20 height 9
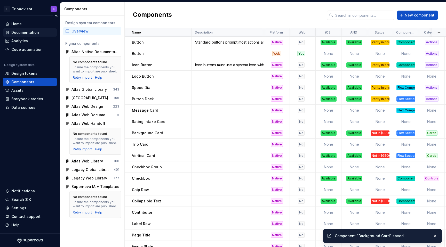
click at [30, 33] on div "Documentation" at bounding box center [25, 32] width 28 height 5
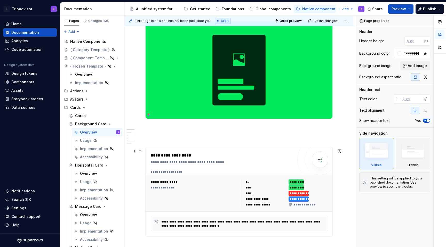
scroll to position [187, 0]
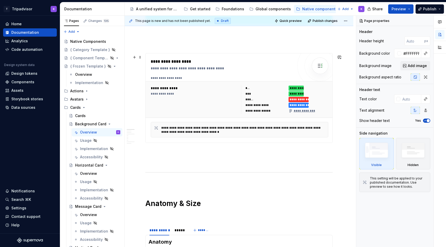
click at [212, 94] on div "**********" at bounding box center [195, 94] width 88 height 4
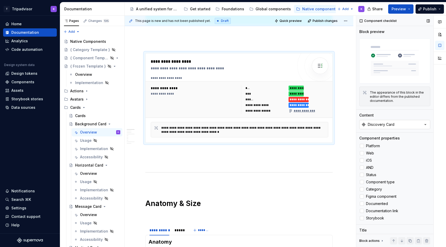
click at [395, 120] on button "Discovery Card" at bounding box center [394, 124] width 71 height 9
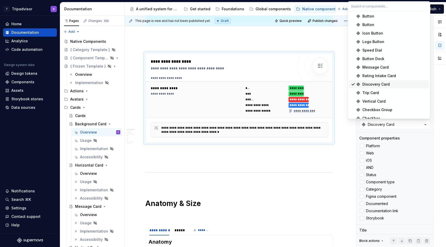
click at [379, 84] on div "Discovery Card" at bounding box center [375, 84] width 27 height 5
type textarea "*"
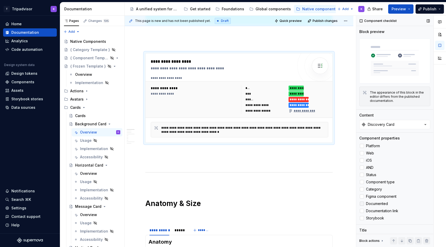
scroll to position [25, 0]
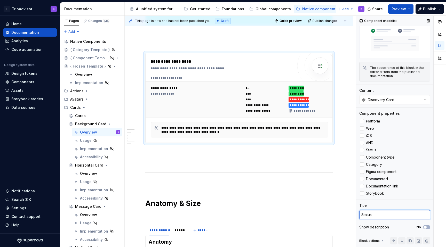
click at [385, 218] on textarea "Status" at bounding box center [394, 214] width 71 height 9
type textarea "C"
type textarea "*"
type textarea "Co"
type textarea "*"
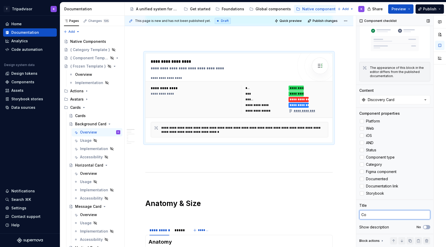
type textarea "Com"
type textarea "*"
type textarea "Comp"
type textarea "*"
type textarea "Compo"
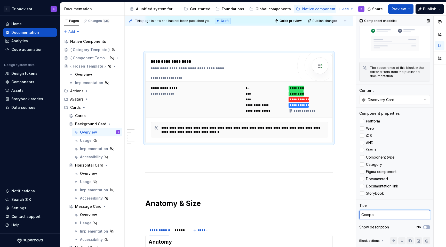
type textarea "*"
type textarea "Compon"
type textarea "*"
type textarea "Compone"
type textarea "*"
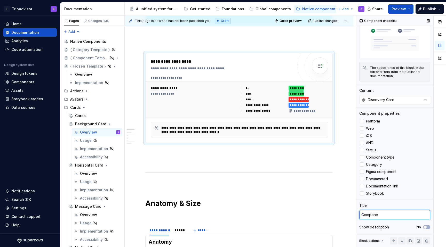
type textarea "Componen"
type textarea "*"
type textarea "Component"
type textarea "*"
type textarea "Component"
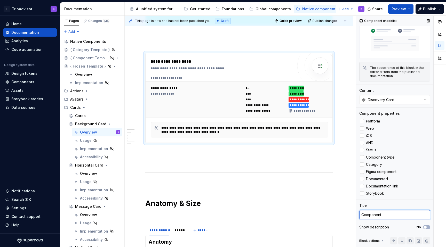
type textarea "*"
type textarea "Component c"
type textarea "*"
type textarea "Component ch"
type textarea "*"
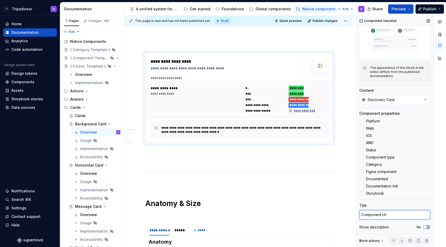
type textarea "Component che"
type textarea "*"
type textarea "Component check"
type textarea "*"
type textarea "Component checkl"
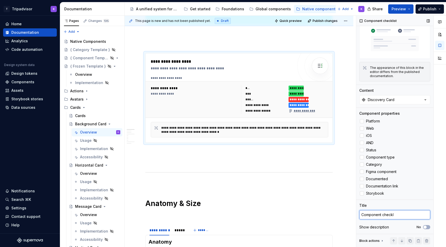
type textarea "*"
type textarea "Component checkli"
type textarea "*"
type textarea "Component checklis"
type textarea "*"
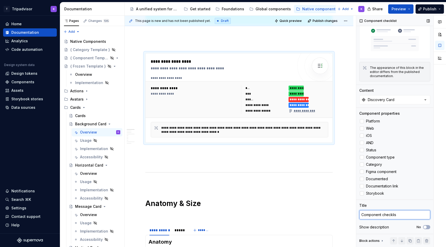
type textarea "Component checklist"
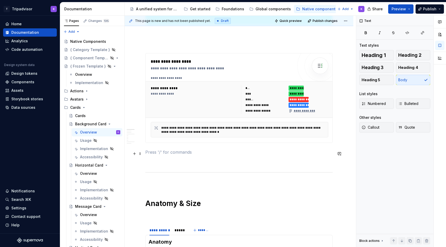
click at [244, 154] on p at bounding box center [238, 152] width 187 height 6
click at [245, 153] on p at bounding box center [238, 152] width 187 height 6
click at [244, 162] on p at bounding box center [238, 161] width 187 height 6
click at [253, 186] on p at bounding box center [238, 183] width 187 height 6
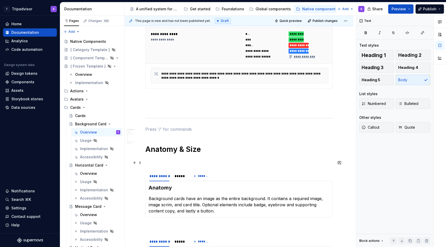
click at [247, 170] on section "**********" at bounding box center [238, 193] width 187 height 47
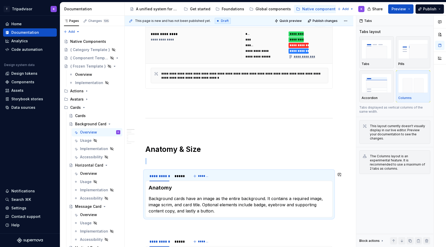
scroll to position [269, 0]
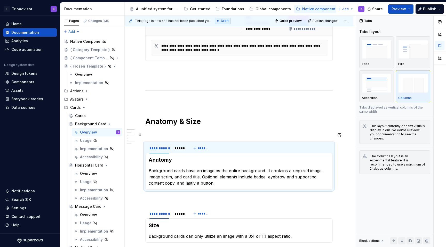
click at [252, 136] on p at bounding box center [238, 133] width 187 height 6
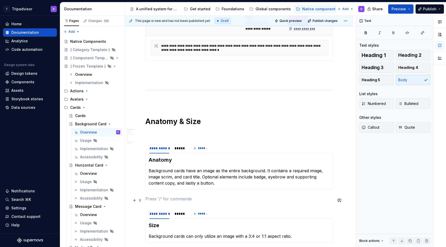
click at [218, 199] on p at bounding box center [238, 199] width 187 height 6
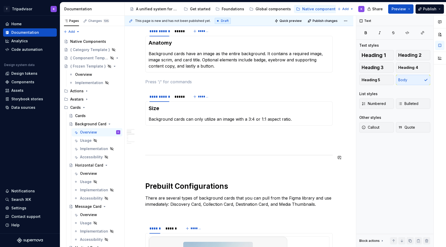
click at [221, 154] on div "**********" at bounding box center [238, 204] width 187 height 953
click at [223, 137] on p at bounding box center [238, 135] width 187 height 6
click at [221, 167] on p at bounding box center [238, 166] width 187 height 6
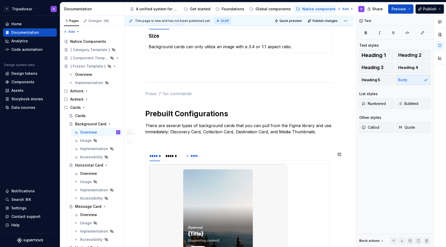
click at [226, 145] on div "**********" at bounding box center [238, 132] width 187 height 953
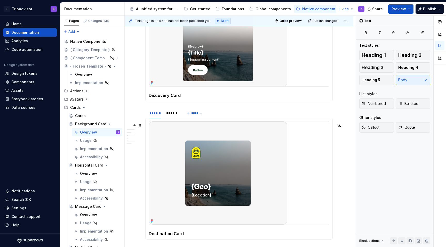
scroll to position [691, 0]
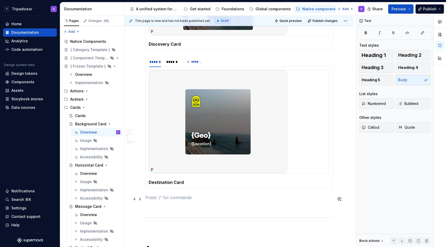
click at [209, 197] on p at bounding box center [238, 197] width 187 height 6
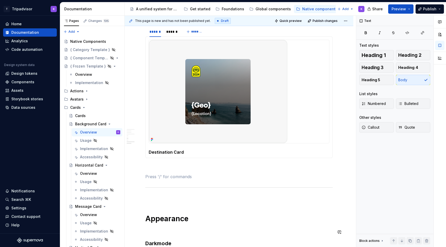
scroll to position [754, 0]
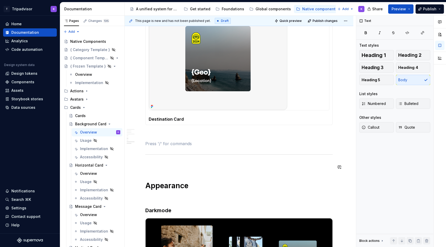
click at [210, 164] on p at bounding box center [238, 165] width 187 height 6
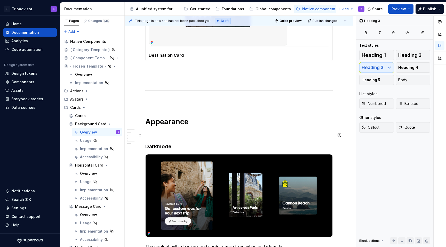
click at [217, 134] on p at bounding box center [238, 134] width 187 height 6
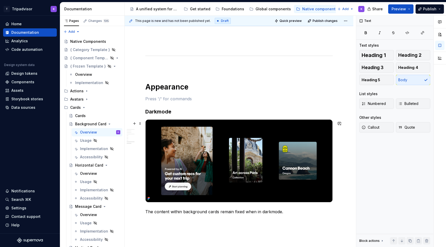
scroll to position [893, 0]
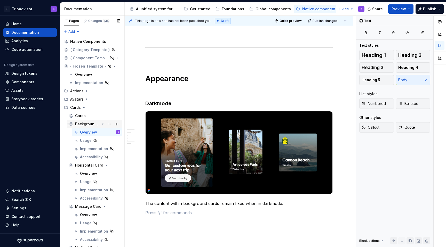
click at [103, 124] on icon "Page tree" at bounding box center [102, 124] width 1 height 1
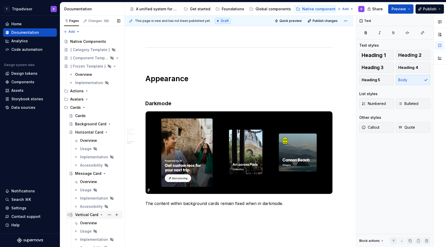
click at [101, 215] on icon "Page tree" at bounding box center [101, 215] width 1 height 1
click at [95, 184] on div "Overview" at bounding box center [88, 181] width 17 height 5
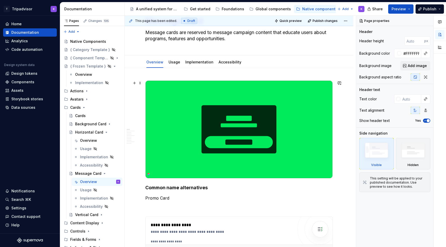
scroll to position [77, 0]
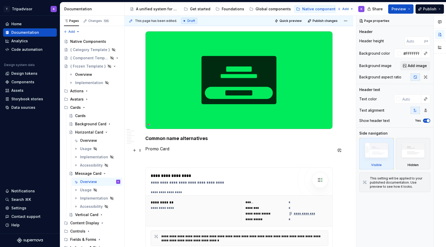
click at [179, 152] on p "Promo Card" at bounding box center [238, 149] width 187 height 6
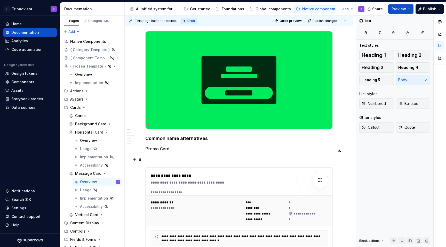
scroll to position [127, 0]
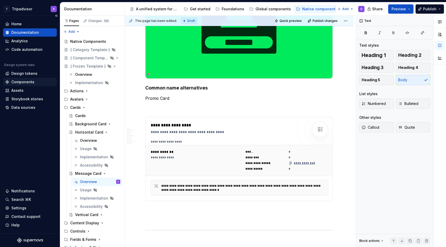
click at [31, 83] on div "Components" at bounding box center [22, 81] width 23 height 5
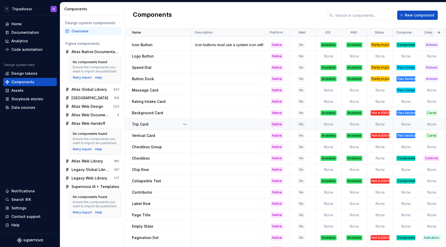
scroll to position [21, 0]
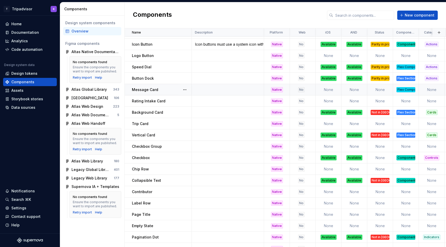
click at [161, 89] on div "Message Card" at bounding box center [161, 89] width 59 height 5
type textarea "*"
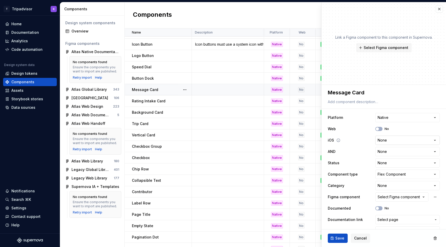
click at [395, 142] on html "T Tripadvisor K Home Documentation Analytics Code automation Design system data…" at bounding box center [223, 123] width 446 height 247
select select "**********"
type textarea "*"
click at [390, 153] on html "T Tripadvisor K Home Documentation Analytics Code automation Design system data…" at bounding box center [223, 123] width 446 height 247
select select "**********"
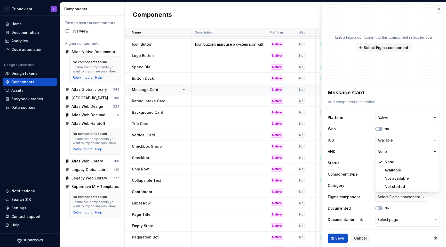
type textarea "*"
click at [388, 163] on html "T Tripadvisor K Home Documentation Analytics Code automation Design system data…" at bounding box center [223, 123] width 446 height 247
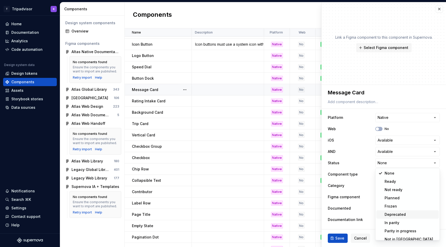
scroll to position [4, 0]
select select "**********"
type textarea "*"
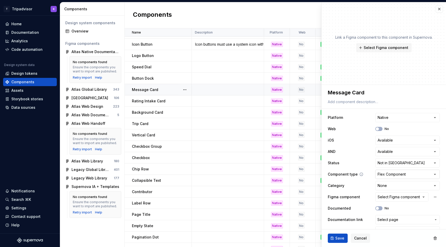
click at [391, 177] on html "T Tripadvisor K Home Documentation Analytics Code automation Design system data…" at bounding box center [223, 123] width 446 height 247
select select "**********"
type textarea "*"
click at [390, 182] on html "T Tripadvisor K Home Documentation Analytics Code automation Design system data…" at bounding box center [223, 123] width 446 height 247
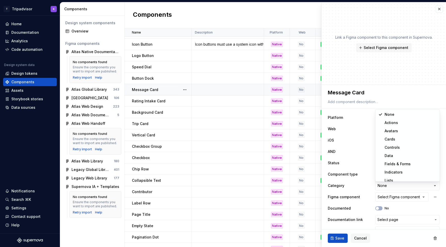
select select "**********"
type textarea "*"
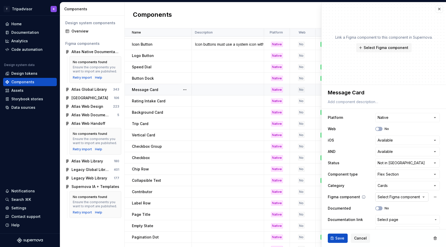
click at [379, 201] on button "Select Figma component" at bounding box center [401, 196] width 53 height 9
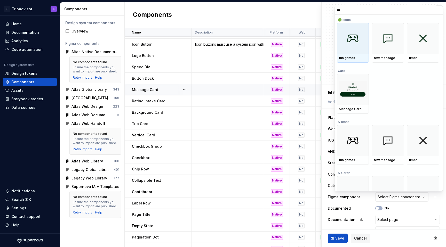
type input "****"
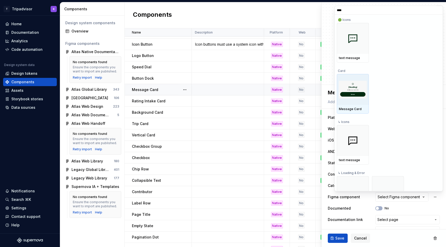
click at [351, 93] on img at bounding box center [353, 90] width 28 height 18
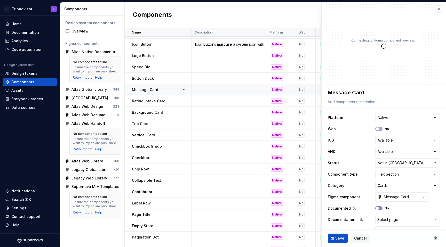
click at [378, 209] on icon "button" at bounding box center [377, 208] width 4 height 3
click at [333, 239] on button "Save" at bounding box center [338, 238] width 20 height 9
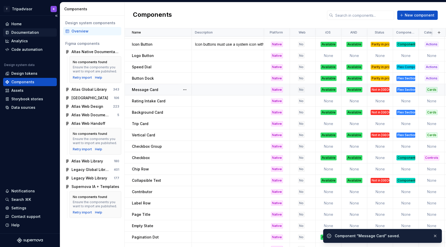
click at [33, 33] on div "Documentation" at bounding box center [25, 32] width 28 height 5
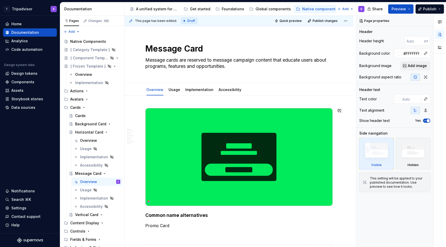
scroll to position [135, 0]
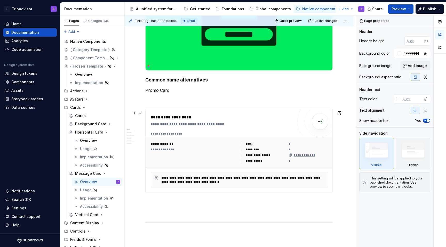
click at [266, 142] on div "**********" at bounding box center [240, 152] width 182 height 26
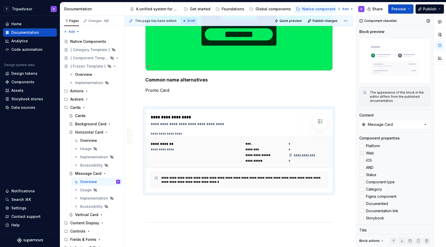
click at [362, 154] on div at bounding box center [362, 153] width 4 height 4
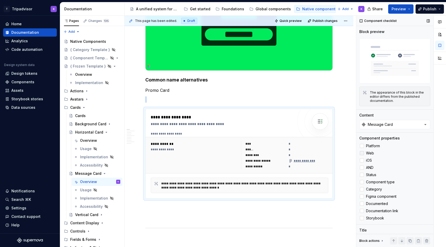
click at [362, 153] on polyline at bounding box center [362, 153] width 0 height 0
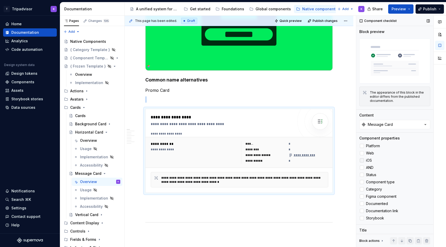
click at [362, 160] on div at bounding box center [362, 160] width 4 height 4
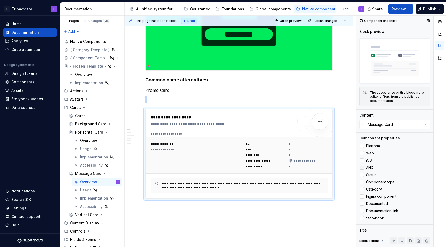
click at [362, 167] on div at bounding box center [362, 168] width 4 height 4
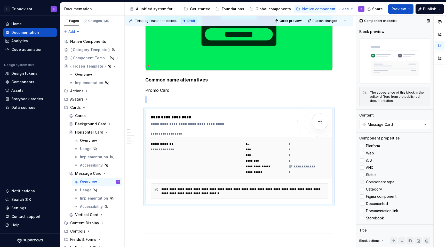
click at [362, 182] on div at bounding box center [362, 182] width 4 height 4
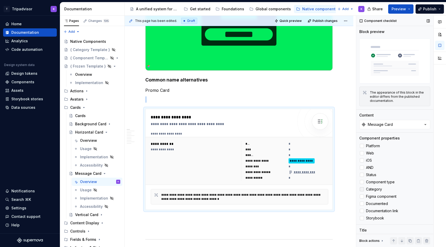
click at [362, 189] on icon at bounding box center [362, 189] width 0 height 0
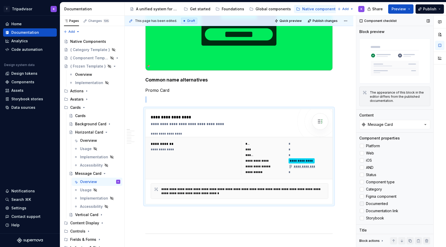
click at [361, 201] on label "Documented" at bounding box center [394, 204] width 71 height 6
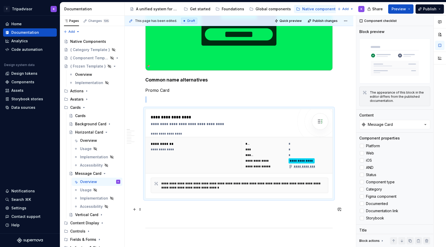
type textarea "*"
click at [316, 211] on p at bounding box center [238, 208] width 187 height 6
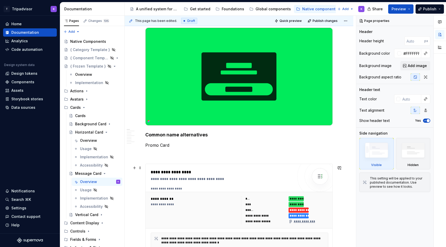
scroll to position [198, 0]
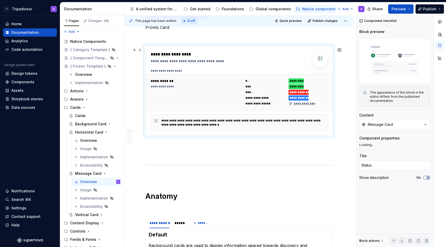
click at [296, 108] on div "**********" at bounding box center [240, 92] width 182 height 32
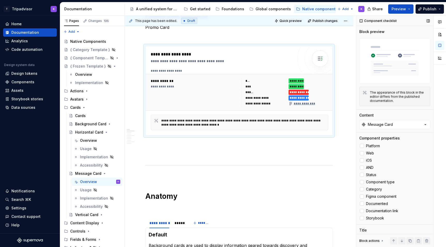
scroll to position [25, 0]
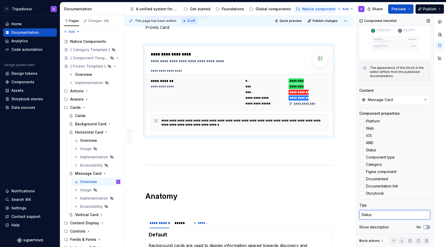
type textarea "*"
click at [381, 217] on textarea "Status" at bounding box center [394, 214] width 71 height 9
type textarea "C"
type textarea "*"
type textarea "Co"
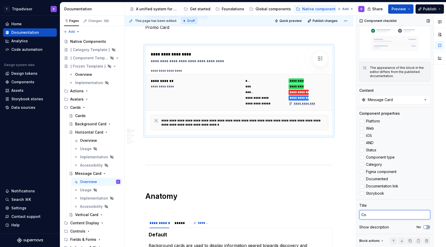
type textarea "*"
type textarea "Com"
type textarea "*"
type textarea "Comp"
type textarea "*"
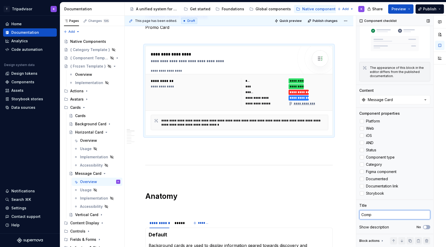
type textarea "Compo"
type textarea "*"
type textarea "Compon"
type textarea "*"
type textarea "Componen"
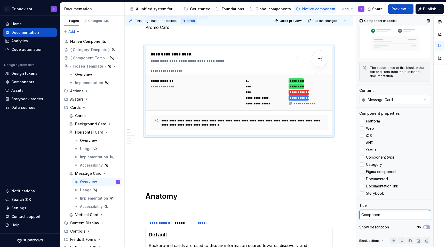
type textarea "*"
type textarea "Component"
type textarea "*"
type textarea "Component"
type textarea "*"
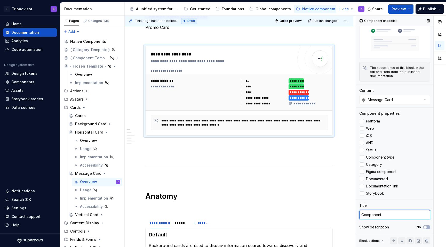
type textarea "Component c"
type textarea "*"
type textarea "Component ch"
type textarea "*"
type textarea "Component che"
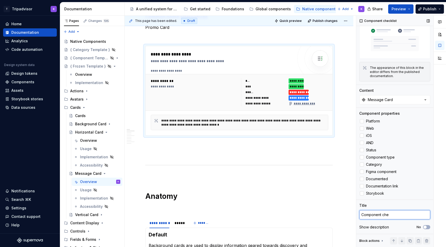
type textarea "*"
type textarea "Component check"
type textarea "*"
type textarea "Component checkl"
type textarea "*"
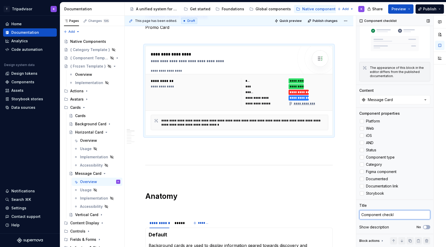
type textarea "Component checkli"
type textarea "*"
type textarea "Component checklis"
type textarea "*"
type textarea "Component checklist"
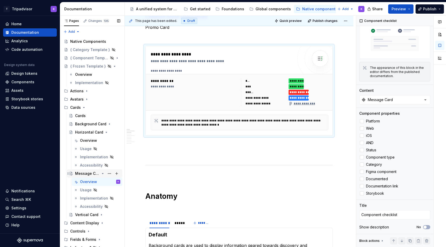
click at [102, 173] on icon "Page tree" at bounding box center [103, 174] width 4 height 4
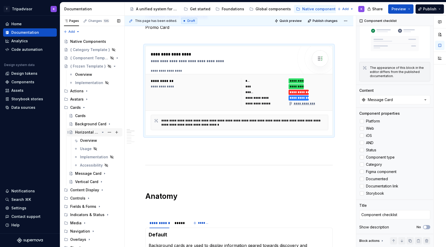
click at [103, 132] on icon "Page tree" at bounding box center [102, 132] width 1 height 1
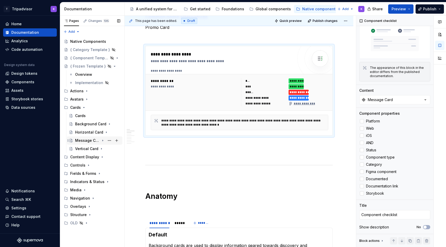
click at [102, 141] on icon "Page tree" at bounding box center [103, 140] width 4 height 4
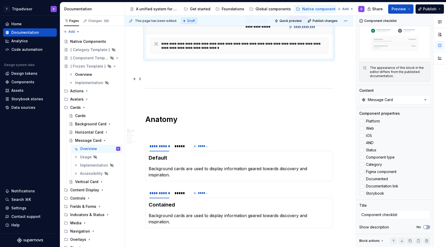
scroll to position [338, 0]
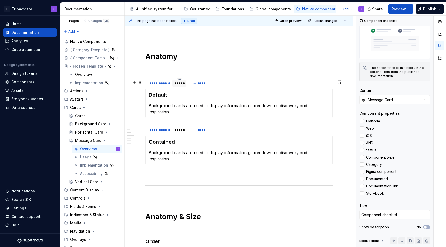
click at [178, 87] on div "*****" at bounding box center [179, 83] width 14 height 7
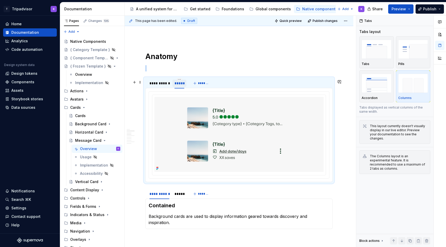
scroll to position [0, 0]
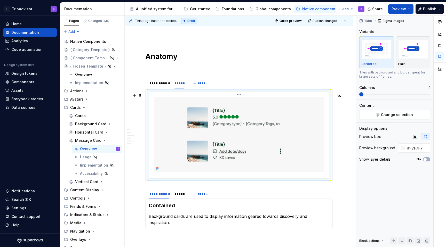
click at [198, 112] on img at bounding box center [238, 134] width 169 height 75
type textarea "*"
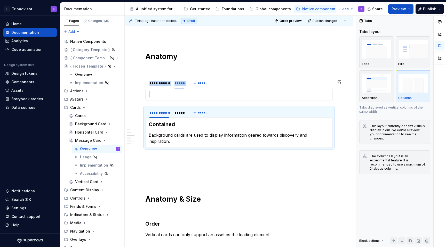
click at [190, 97] on p at bounding box center [239, 94] width 181 height 6
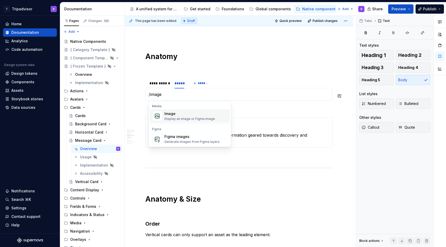
click at [202, 117] on div "Display an image or Figma image" at bounding box center [189, 119] width 51 height 4
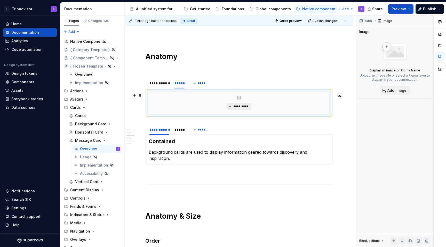
type textarea "*"
click at [239, 107] on span "*********" at bounding box center [241, 106] width 16 height 4
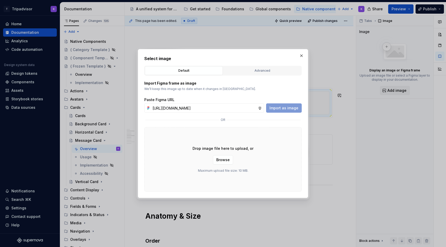
scroll to position [0, 139]
type input "[URL][DOMAIN_NAME]"
click at [288, 109] on span "Import as image" at bounding box center [283, 107] width 29 height 5
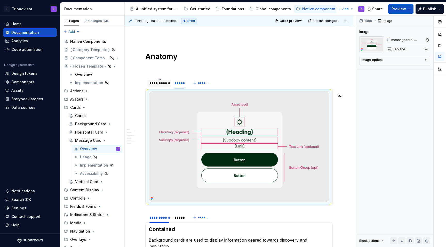
click at [155, 87] on div "**********" at bounding box center [159, 83] width 24 height 7
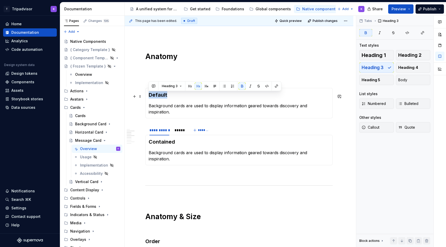
drag, startPoint x: 167, startPoint y: 95, endPoint x: 149, endPoint y: 95, distance: 17.8
click at [149, 95] on h3 "Default" at bounding box center [239, 94] width 181 height 7
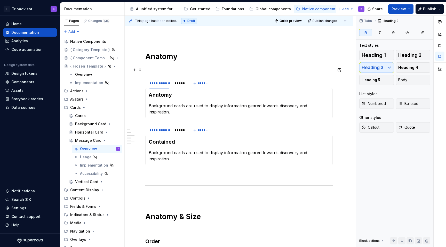
click at [162, 71] on p at bounding box center [238, 68] width 187 height 6
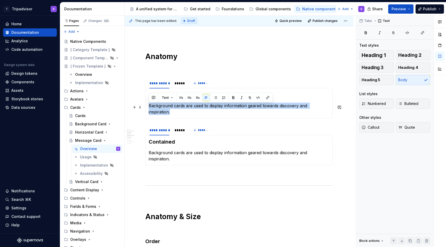
drag, startPoint x: 317, startPoint y: 107, endPoint x: 149, endPoint y: 108, distance: 168.2
click at [149, 108] on p "Background cards are used to display information geared towards discovery and i…" at bounding box center [239, 109] width 181 height 12
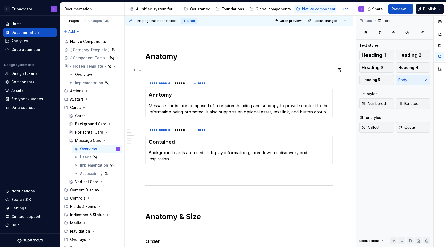
click at [177, 70] on p at bounding box center [238, 68] width 187 height 6
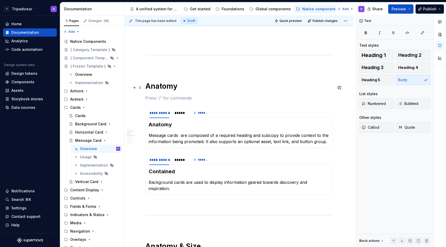
scroll to position [299, 0]
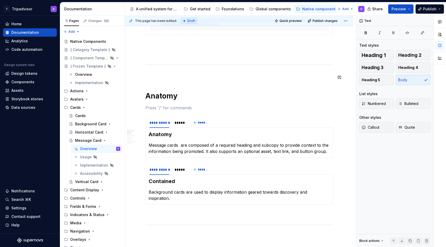
click at [173, 98] on h1 "Anatomy" at bounding box center [238, 95] width 187 height 9
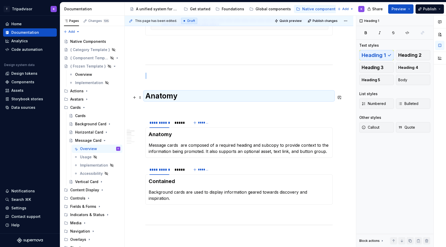
click at [180, 98] on h1 "Anatomy" at bounding box center [238, 95] width 187 height 9
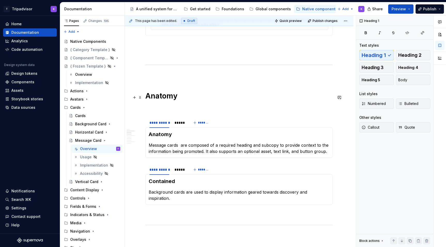
click at [180, 98] on h1 "Anatomy" at bounding box center [238, 95] width 187 height 9
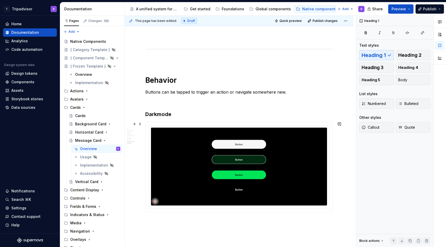
scroll to position [1135, 0]
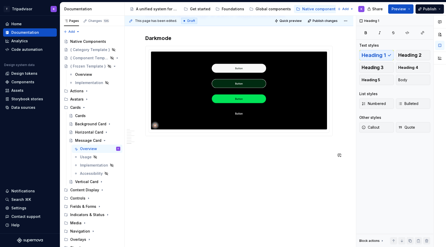
click at [175, 161] on p at bounding box center [238, 164] width 187 height 6
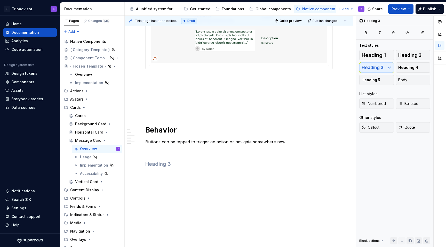
scroll to position [986, 0]
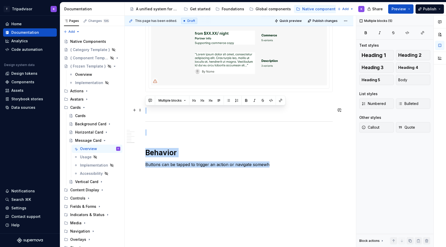
drag, startPoint x: 185, startPoint y: 133, endPoint x: 127, endPoint y: 108, distance: 63.3
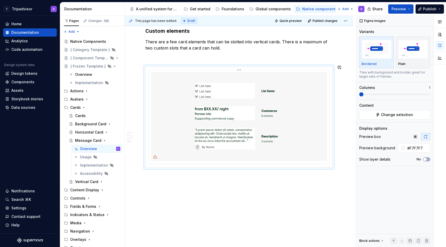
scroll to position [802, 0]
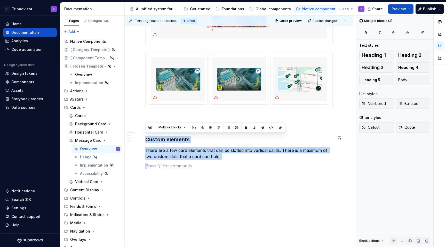
drag, startPoint x: 158, startPoint y: 142, endPoint x: 145, endPoint y: 127, distance: 20.0
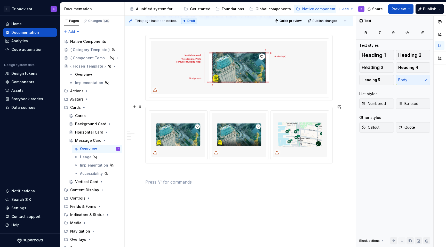
scroll to position [719, 0]
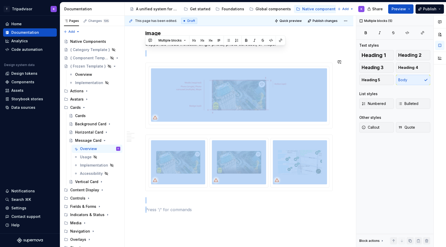
drag, startPoint x: 154, startPoint y: 203, endPoint x: 149, endPoint y: 55, distance: 147.9
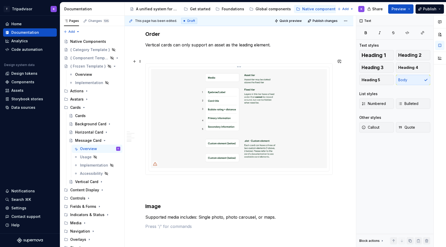
scroll to position [543, 0]
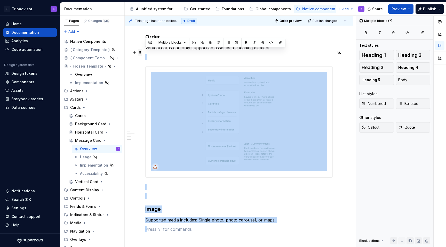
drag, startPoint x: 156, startPoint y: 226, endPoint x: 139, endPoint y: 52, distance: 174.9
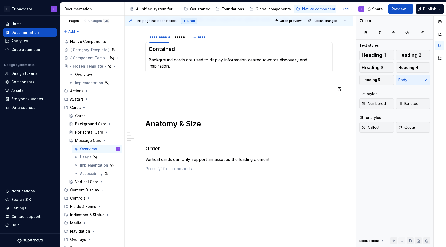
scroll to position [398, 0]
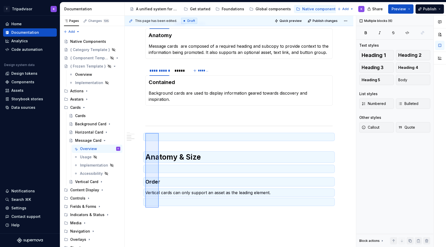
drag, startPoint x: 154, startPoint y: 196, endPoint x: 144, endPoint y: 133, distance: 64.0
click at [144, 133] on div "**********" at bounding box center [240, 132] width 231 height 232
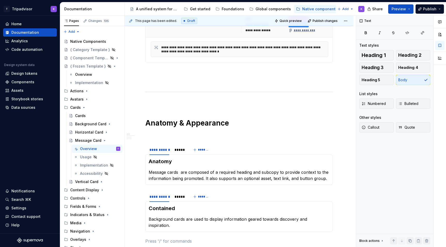
scroll to position [344, 0]
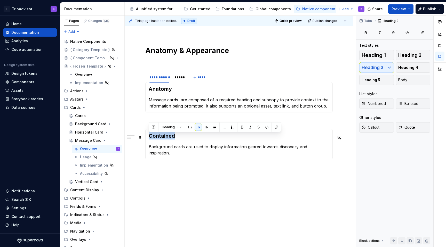
drag, startPoint x: 175, startPoint y: 141, endPoint x: 149, endPoint y: 140, distance: 26.3
click at [149, 140] on h3 "Contained" at bounding box center [239, 135] width 181 height 7
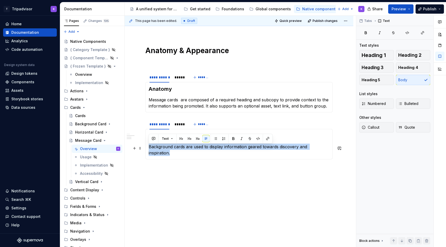
drag, startPoint x: 328, startPoint y: 148, endPoint x: 126, endPoint y: 148, distance: 201.9
click at [126, 148] on div "**********" at bounding box center [239, 2] width 229 height 501
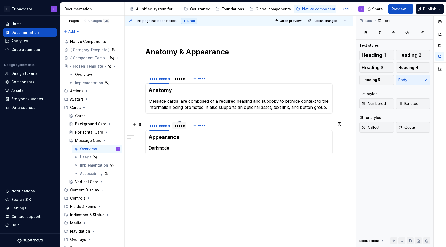
click at [178, 126] on div "*****" at bounding box center [179, 125] width 10 height 5
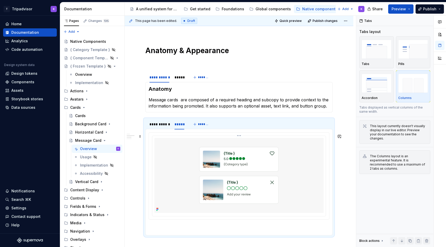
click at [188, 152] on img at bounding box center [238, 175] width 169 height 75
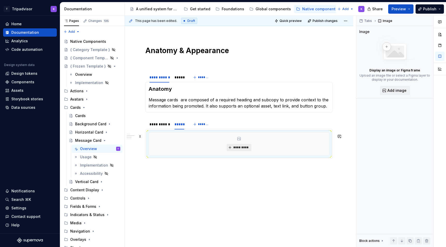
click at [245, 151] on button "*********" at bounding box center [238, 147] width 25 height 7
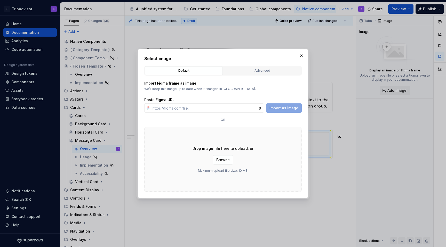
type textarea "*"
type input "[URL][DOMAIN_NAME]"
click at [285, 109] on span "Import as image" at bounding box center [283, 107] width 29 height 5
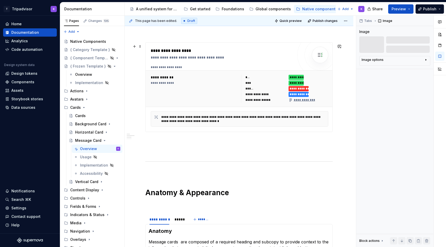
scroll to position [348, 0]
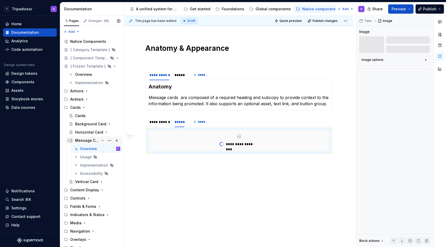
click at [103, 141] on icon "Page tree" at bounding box center [103, 140] width 4 height 4
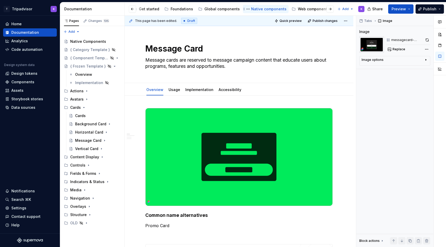
scroll to position [0, 76]
click at [275, 9] on div "Web components" at bounding box center [287, 8] width 31 height 5
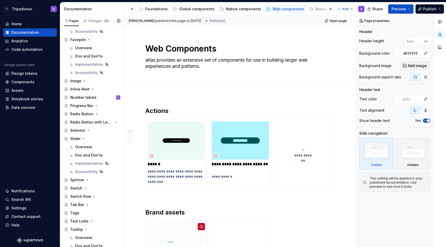
scroll to position [235, 0]
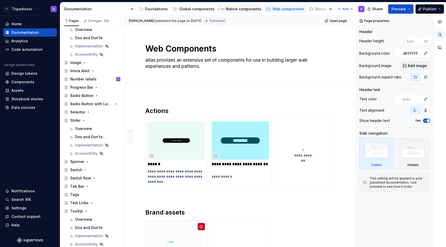
click at [245, 9] on div "Native components" at bounding box center [243, 8] width 35 height 5
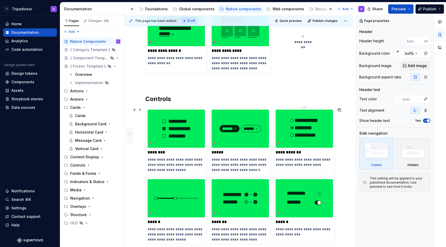
scroll to position [569, 0]
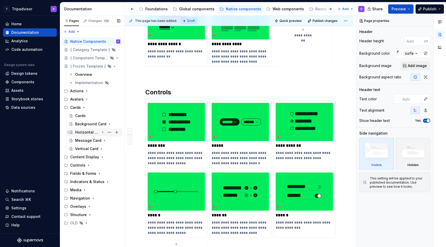
click at [88, 133] on div "Horizontal Card" at bounding box center [87, 132] width 25 height 5
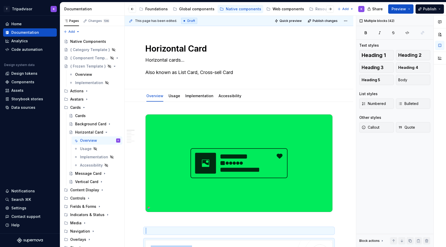
type textarea "*"
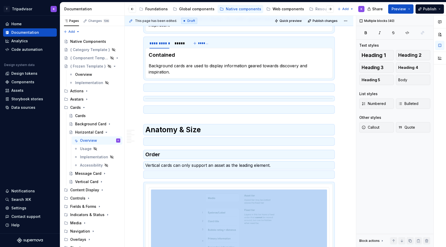
scroll to position [494, 0]
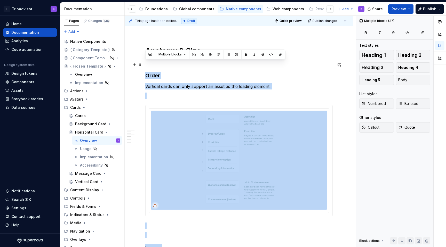
drag, startPoint x: 170, startPoint y: 164, endPoint x: 147, endPoint y: 65, distance: 101.9
click at [147, 65] on div "**********" at bounding box center [238, 208] width 187 height 1177
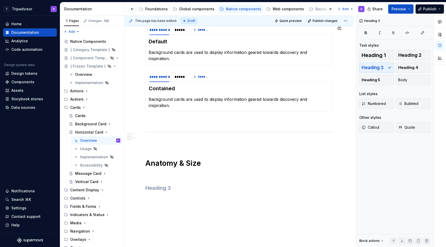
scroll to position [378, 0]
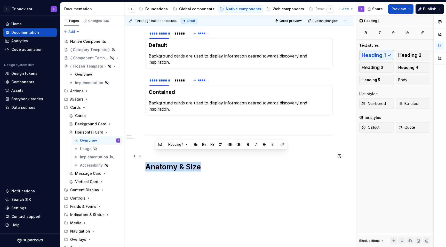
drag, startPoint x: 199, startPoint y: 156, endPoint x: 146, endPoint y: 156, distance: 52.9
click at [146, 162] on h1 "Anatomy & Size" at bounding box center [238, 166] width 187 height 9
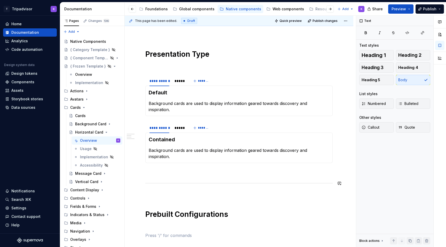
scroll to position [297, 0]
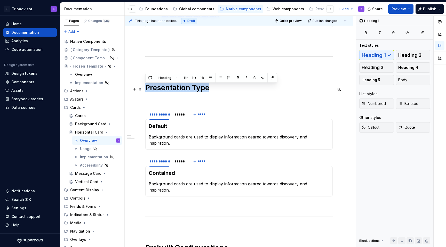
drag, startPoint x: 209, startPoint y: 92, endPoint x: 146, endPoint y: 92, distance: 63.7
click at [146, 92] on h1 "Presentation Type" at bounding box center [238, 87] width 187 height 9
click at [178, 117] on div "*****" at bounding box center [179, 114] width 10 height 5
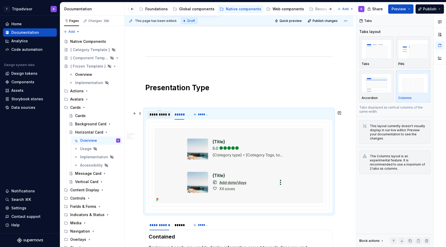
click at [161, 117] on div "**********" at bounding box center [159, 114] width 20 height 5
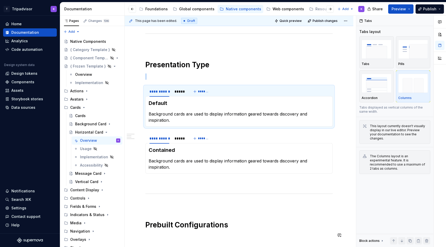
scroll to position [355, 0]
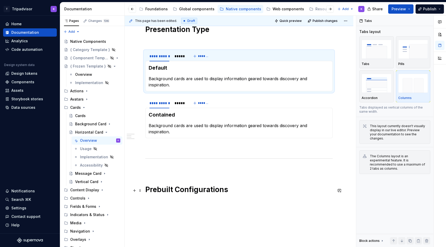
click at [233, 198] on p at bounding box center [238, 201] width 187 height 6
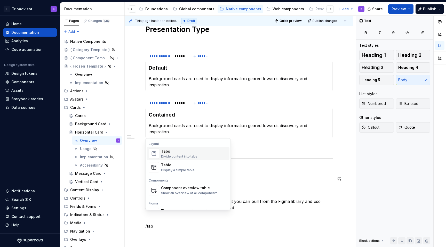
click at [198, 153] on div "Tabs Divide content into tabs" at bounding box center [194, 154] width 66 height 10
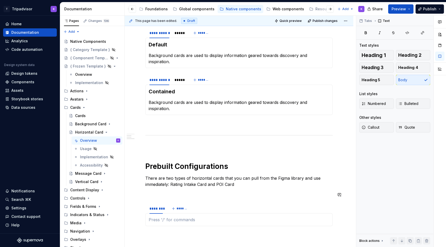
scroll to position [437, 0]
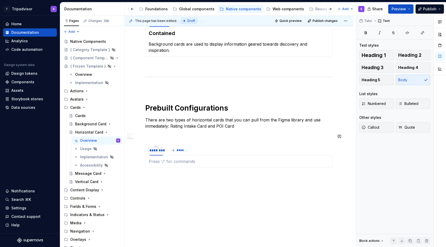
type textarea "*"
click at [157, 136] on html "T Tripadvisor K Home Documentation Analytics Code automation Design system data…" at bounding box center [223, 123] width 446 height 247
click at [162, 141] on div "Edit name" at bounding box center [177, 143] width 44 height 8
type input "******"
click at [183, 148] on span "*******" at bounding box center [180, 150] width 12 height 4
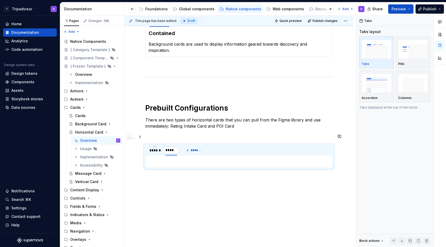
type input "******"
click at [176, 147] on div "******" at bounding box center [170, 150] width 15 height 7
click at [421, 96] on div "Columns" at bounding box center [413, 98] width 30 height 4
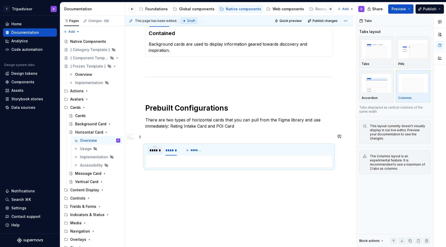
click at [149, 147] on div "******" at bounding box center [154, 150] width 15 height 7
click at [164, 158] on p at bounding box center [239, 161] width 181 height 6
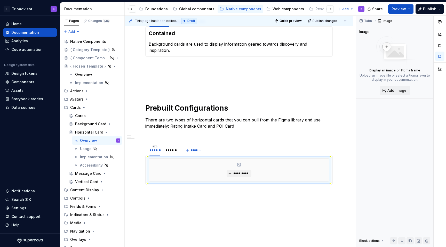
type textarea "*"
click at [238, 172] on span "*********" at bounding box center [241, 174] width 16 height 4
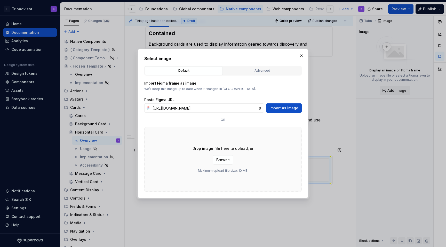
scroll to position [0, 138]
type input "[URL][DOMAIN_NAME]"
click at [282, 106] on span "Import as image" at bounding box center [283, 107] width 29 height 5
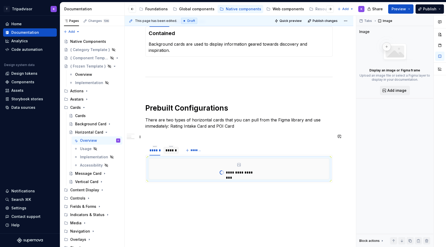
click at [171, 148] on div "******" at bounding box center [170, 150] width 11 height 5
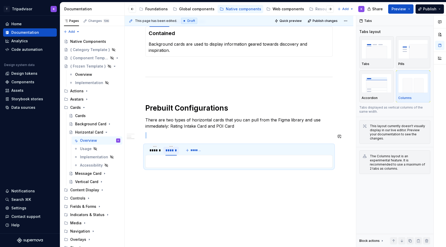
type textarea "*"
click at [230, 155] on div at bounding box center [238, 161] width 187 height 13
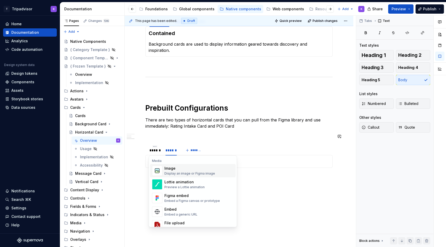
click at [201, 174] on div "Display an image or Figma image" at bounding box center [189, 174] width 51 height 4
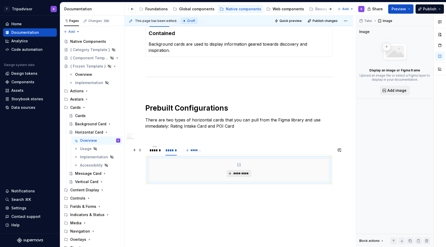
click at [247, 172] on span "*********" at bounding box center [241, 174] width 16 height 4
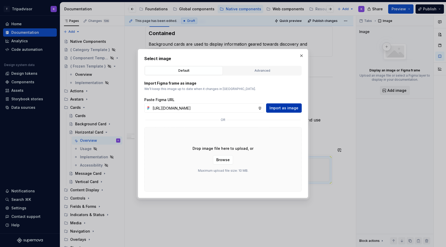
scroll to position [0, 138]
type input "[URL][DOMAIN_NAME]"
click at [289, 109] on span "Import as image" at bounding box center [283, 107] width 29 height 5
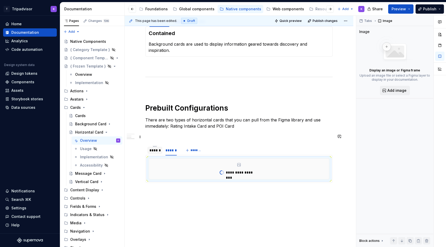
click at [155, 148] on div "******" at bounding box center [154, 150] width 11 height 5
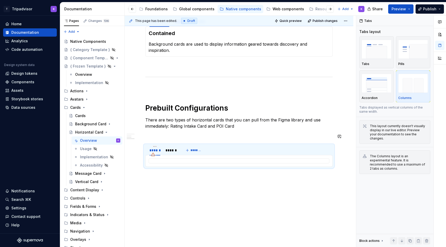
click at [198, 173] on p at bounding box center [238, 176] width 187 height 6
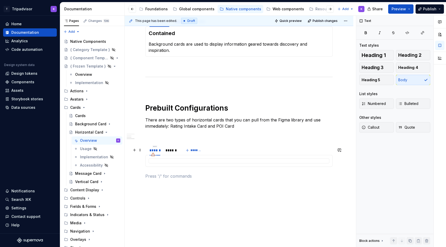
click at [200, 158] on div at bounding box center [239, 160] width 181 height 5
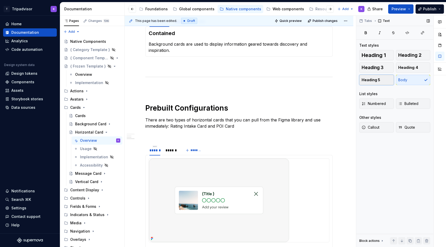
click at [370, 80] on span "Heading 5" at bounding box center [370, 79] width 19 height 5
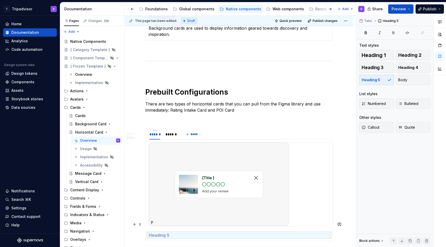
scroll to position [461, 0]
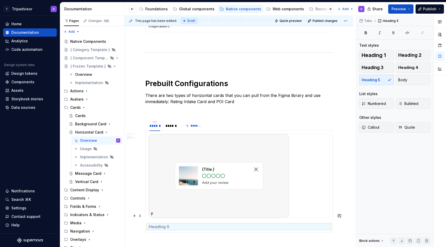
click at [236, 210] on section-item-column at bounding box center [239, 181] width 181 height 95
click at [236, 219] on div at bounding box center [238, 182] width 187 height 102
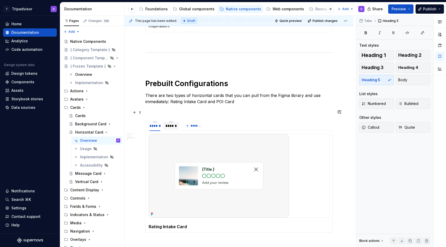
click at [176, 123] on div "******" at bounding box center [170, 125] width 11 height 5
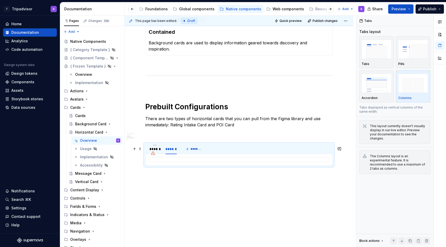
click at [191, 157] on div at bounding box center [239, 159] width 181 height 5
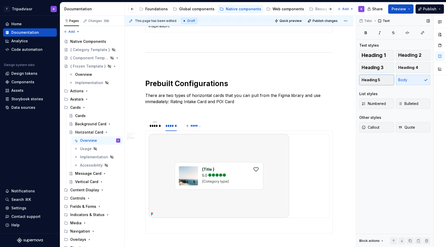
click at [384, 78] on button "Heading 5" at bounding box center [376, 80] width 35 height 10
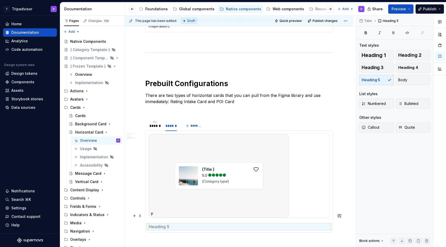
click at [206, 224] on h5 at bounding box center [239, 226] width 181 height 5
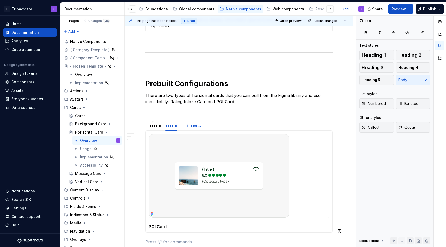
click at [158, 122] on div "******" at bounding box center [154, 125] width 15 height 7
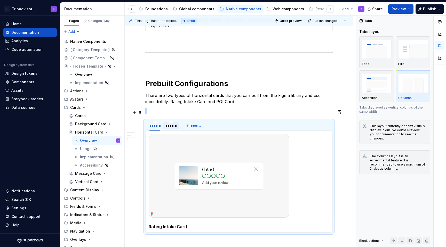
click at [170, 123] on div "******" at bounding box center [170, 125] width 11 height 5
click at [190, 108] on p at bounding box center [238, 111] width 187 height 6
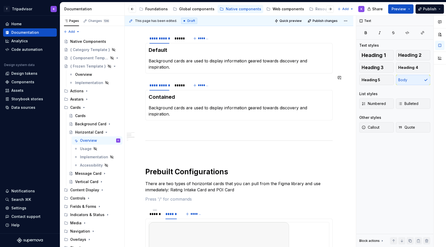
scroll to position [371, 0]
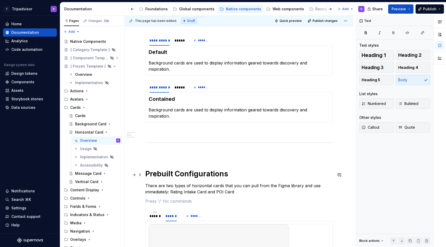
click at [234, 183] on p "There are two types of horizontal cards that you can pull from the Figma librar…" at bounding box center [238, 189] width 187 height 12
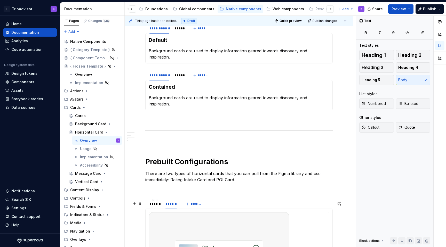
scroll to position [465, 0]
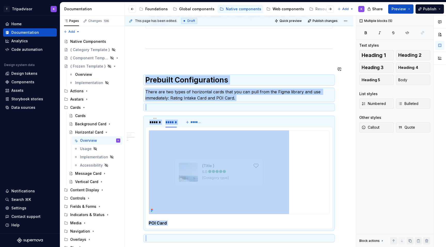
drag, startPoint x: 158, startPoint y: 230, endPoint x: 139, endPoint y: 53, distance: 178.2
copy div "Prebuilt Configurations There are two types of horizontal cards that you can pu…"
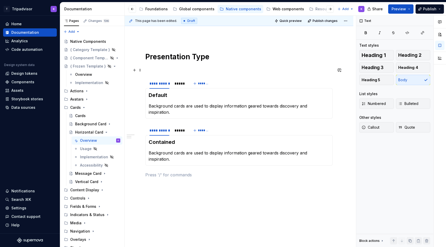
scroll to position [290, 0]
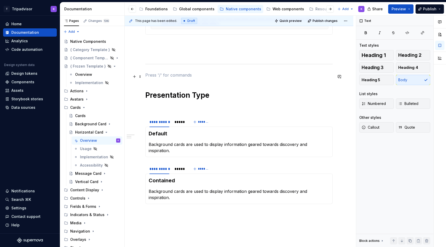
click at [157, 78] on p at bounding box center [238, 75] width 187 height 6
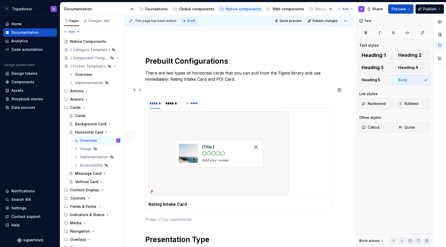
scroll to position [324, 0]
click at [188, 39] on p at bounding box center [238, 41] width 187 height 6
click at [189, 218] on p at bounding box center [238, 219] width 187 height 6
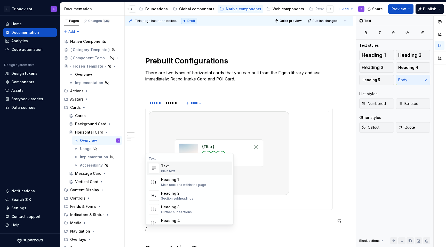
scroll to position [335, 0]
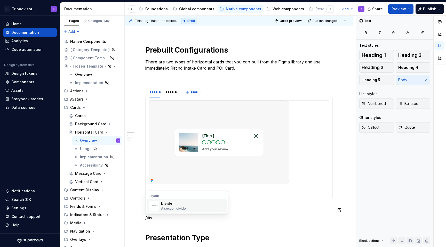
click at [177, 205] on div "Divider" at bounding box center [174, 203] width 26 height 5
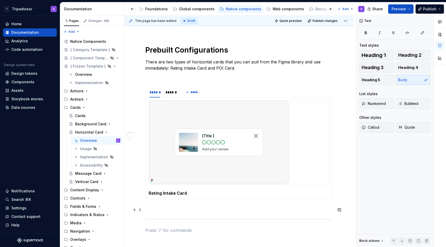
click at [174, 208] on p at bounding box center [238, 208] width 187 height 6
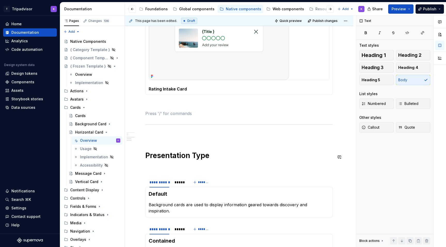
click at [175, 136] on p at bounding box center [238, 135] width 187 height 6
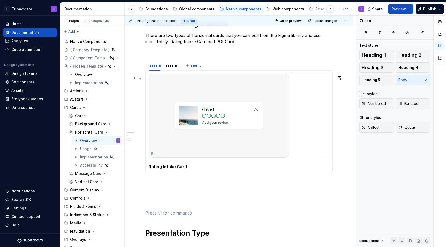
scroll to position [474, 0]
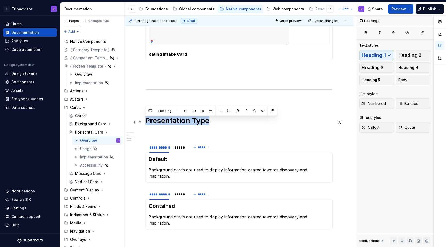
drag, startPoint x: 211, startPoint y: 121, endPoint x: 147, endPoint y: 119, distance: 64.5
click at [147, 119] on h1 "Presentation Type" at bounding box center [238, 120] width 187 height 9
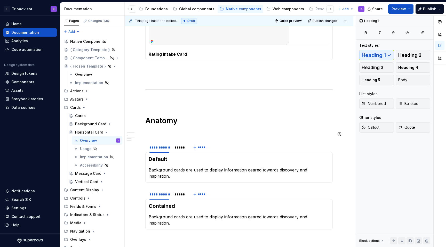
click at [141, 146] on span at bounding box center [140, 146] width 4 height 7
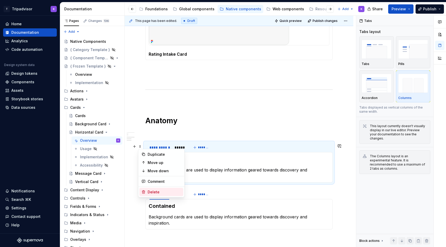
click at [156, 194] on div "Delete" at bounding box center [165, 192] width 34 height 5
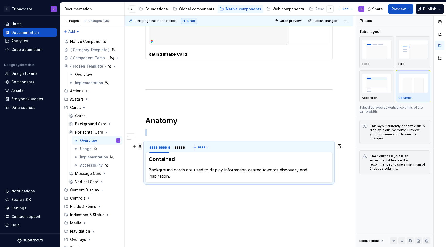
click at [141, 147] on span at bounding box center [140, 146] width 4 height 7
click at [158, 193] on div "Delete" at bounding box center [165, 192] width 34 height 5
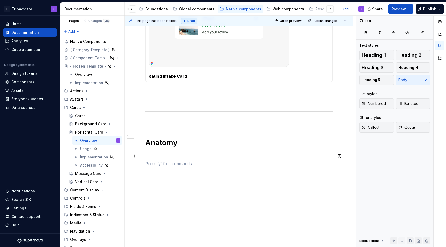
click at [168, 119] on p at bounding box center [238, 122] width 187 height 6
click at [169, 93] on p at bounding box center [238, 91] width 187 height 6
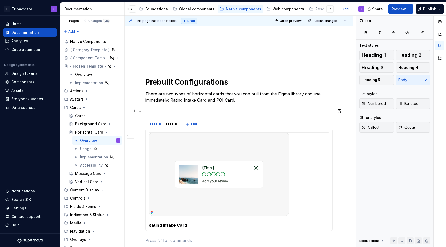
click at [169, 111] on p at bounding box center [238, 109] width 187 height 6
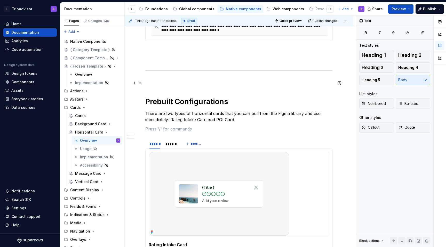
scroll to position [251, 0]
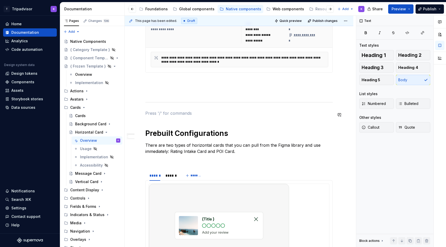
click at [169, 111] on p at bounding box center [238, 113] width 187 height 6
click at [172, 94] on p at bounding box center [238, 91] width 187 height 6
click at [172, 84] on p at bounding box center [238, 82] width 187 height 6
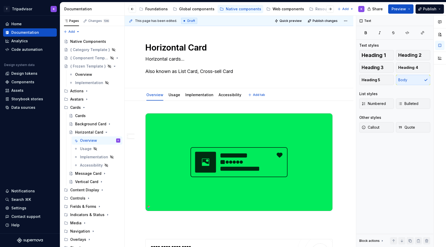
scroll to position [0, 0]
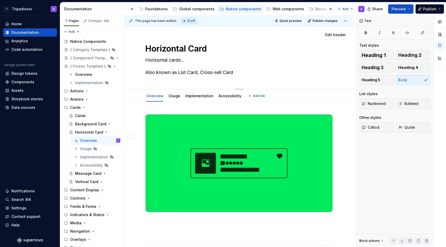
drag, startPoint x: 235, startPoint y: 74, endPoint x: 152, endPoint y: 73, distance: 83.6
click at [152, 73] on textarea "Horizontal cards... Also known as List Card, Cross-sell Card" at bounding box center [237, 66] width 187 height 21
drag, startPoint x: 251, startPoint y: 73, endPoint x: 143, endPoint y: 71, distance: 107.6
click at [143, 71] on div "Horizontal Card Horizontal cards... Also known as List Card, Cross-sell Card Ed…" at bounding box center [239, 57] width 229 height 63
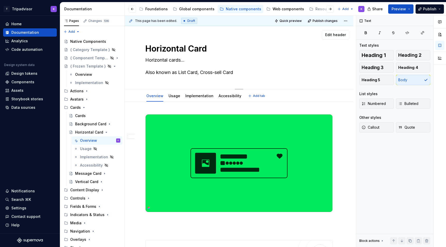
type textarea "*"
type textarea "Horizontal cards..."
type textarea "*"
type textarea "Horizontal cards..."
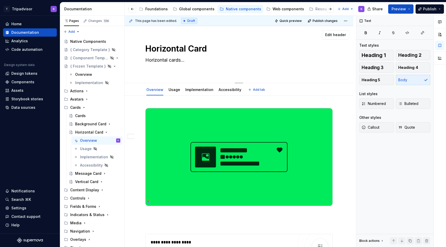
type textarea "*"
type textarea "Horizontal cards..."
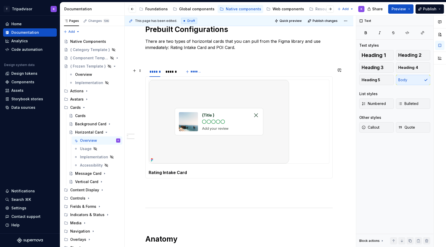
scroll to position [343, 0]
type textarea "*"
type textarea "Horizontal cards..."
click at [173, 72] on div "******" at bounding box center [170, 71] width 11 height 5
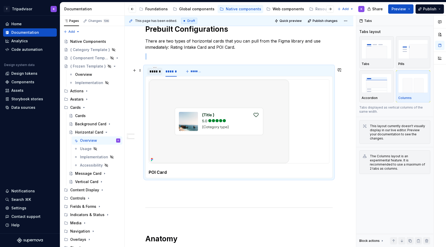
click at [154, 74] on div "******" at bounding box center [154, 71] width 11 height 5
click at [170, 74] on div "******" at bounding box center [170, 71] width 11 height 5
click at [157, 74] on div "******" at bounding box center [154, 71] width 11 height 5
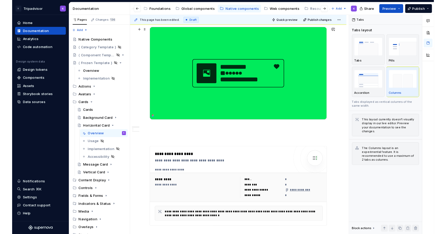
scroll to position [0, 0]
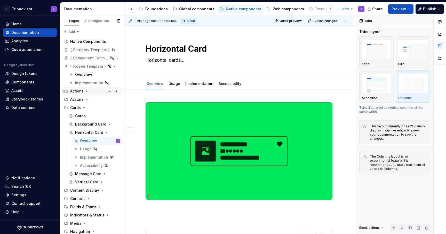
click at [87, 92] on icon "Page tree" at bounding box center [87, 91] width 4 height 4
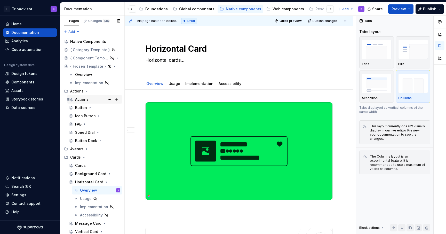
click at [87, 100] on div "Actions" at bounding box center [81, 99] width 13 height 5
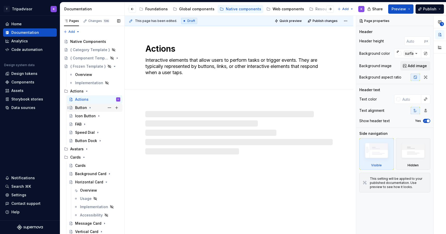
click at [90, 108] on icon "Page tree" at bounding box center [90, 107] width 1 height 1
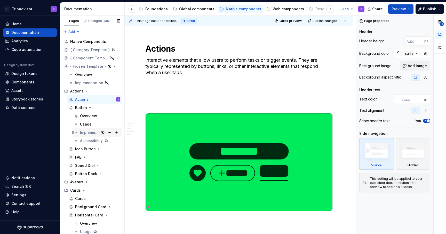
click at [91, 132] on div "Implementation" at bounding box center [89, 132] width 19 height 5
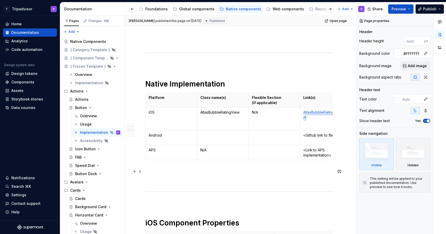
scroll to position [603, 0]
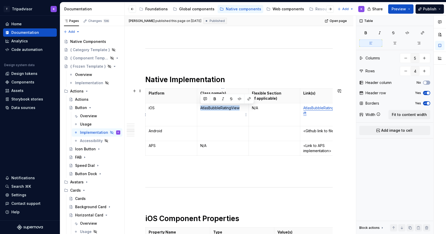
drag, startPoint x: 201, startPoint y: 109, endPoint x: 241, endPoint y: 109, distance: 40.2
click at [241, 109] on p "AtlasBubbleRatingView" at bounding box center [222, 107] width 45 height 5
click at [242, 164] on p at bounding box center [238, 167] width 187 height 6
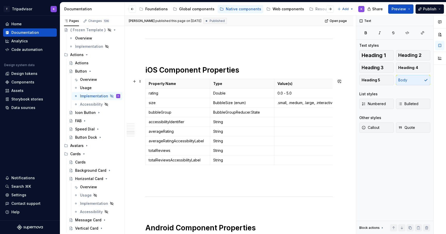
scroll to position [747, 0]
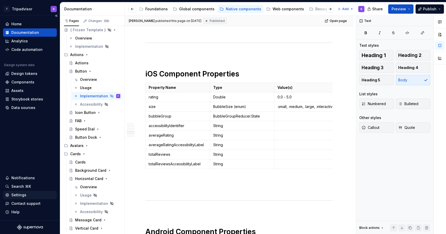
click at [26, 197] on div "Settings" at bounding box center [30, 195] width 54 height 8
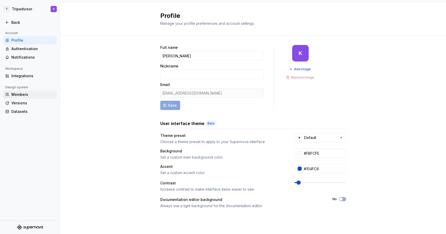
click at [25, 93] on div "Members" at bounding box center [32, 94] width 43 height 5
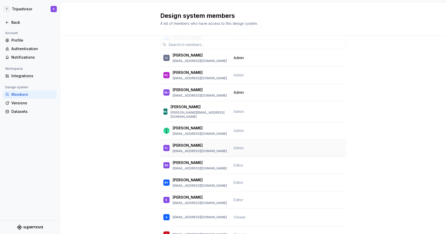
scroll to position [30, 0]
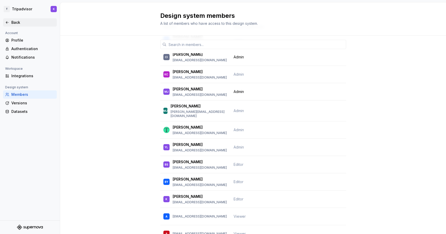
click at [23, 24] on div "Back" at bounding box center [32, 22] width 43 height 5
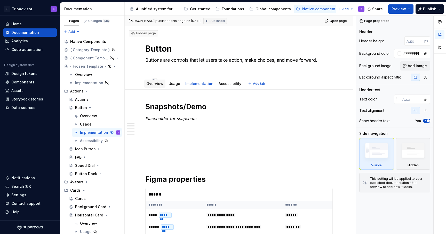
click at [158, 86] on link "Overview" at bounding box center [154, 83] width 17 height 4
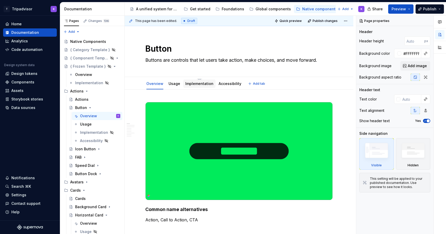
click at [197, 83] on link "Implementation" at bounding box center [199, 83] width 28 height 4
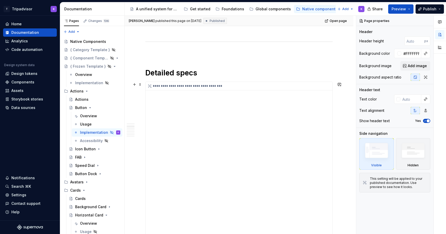
scroll to position [287, 0]
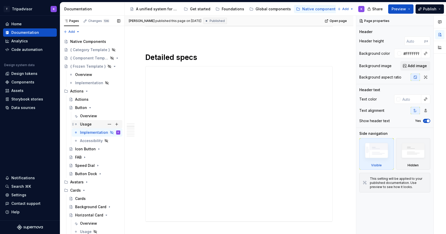
click at [87, 122] on div "Usage" at bounding box center [86, 123] width 12 height 5
click at [90, 116] on div "Overview" at bounding box center [88, 115] width 17 height 5
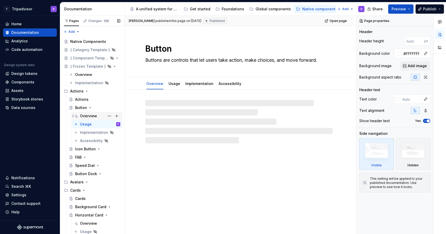
click at [92, 118] on div "Overview" at bounding box center [88, 115] width 17 height 5
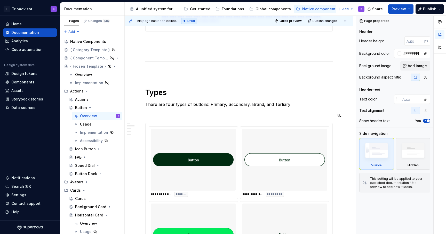
scroll to position [314, 0]
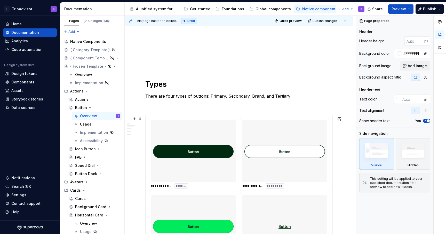
click at [207, 146] on img at bounding box center [193, 151] width 80 height 58
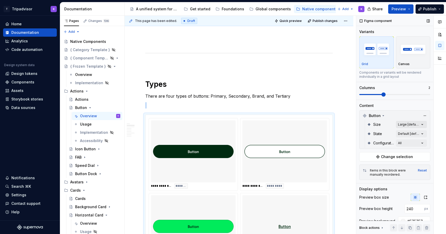
click at [409, 127] on div "Comments Open comments No comments yet Select ‘Comment’ from the block context …" at bounding box center [401, 125] width 90 height 218
click at [347, 154] on html "T Tripadvisor K Home Documentation Analytics Code automation Design system data…" at bounding box center [223, 117] width 446 height 234
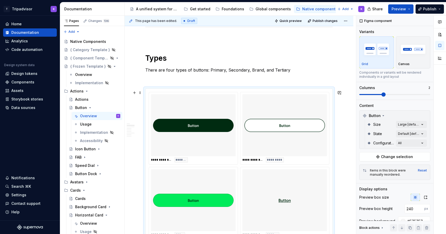
scroll to position [341, 0]
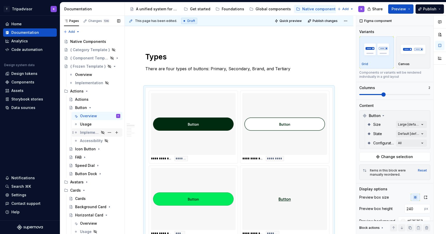
click at [87, 135] on div "Implementation" at bounding box center [100, 132] width 40 height 7
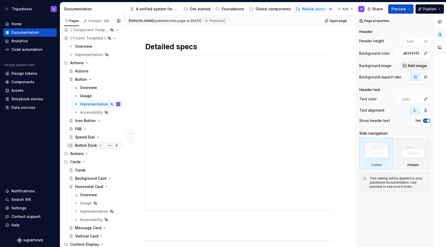
scroll to position [72, 0]
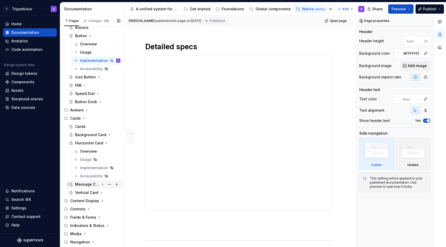
click at [88, 181] on div "Message Card" at bounding box center [97, 184] width 45 height 7
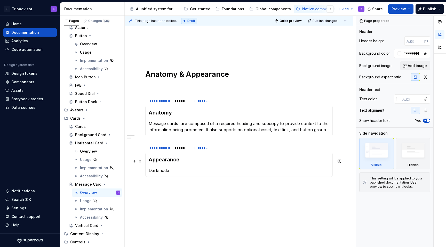
scroll to position [344, 0]
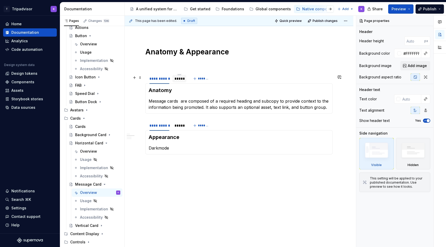
click at [180, 81] on div "*****" at bounding box center [179, 78] width 10 height 5
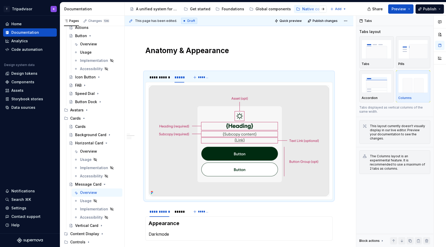
type textarea "*"
